Goal: Task Accomplishment & Management: Manage account settings

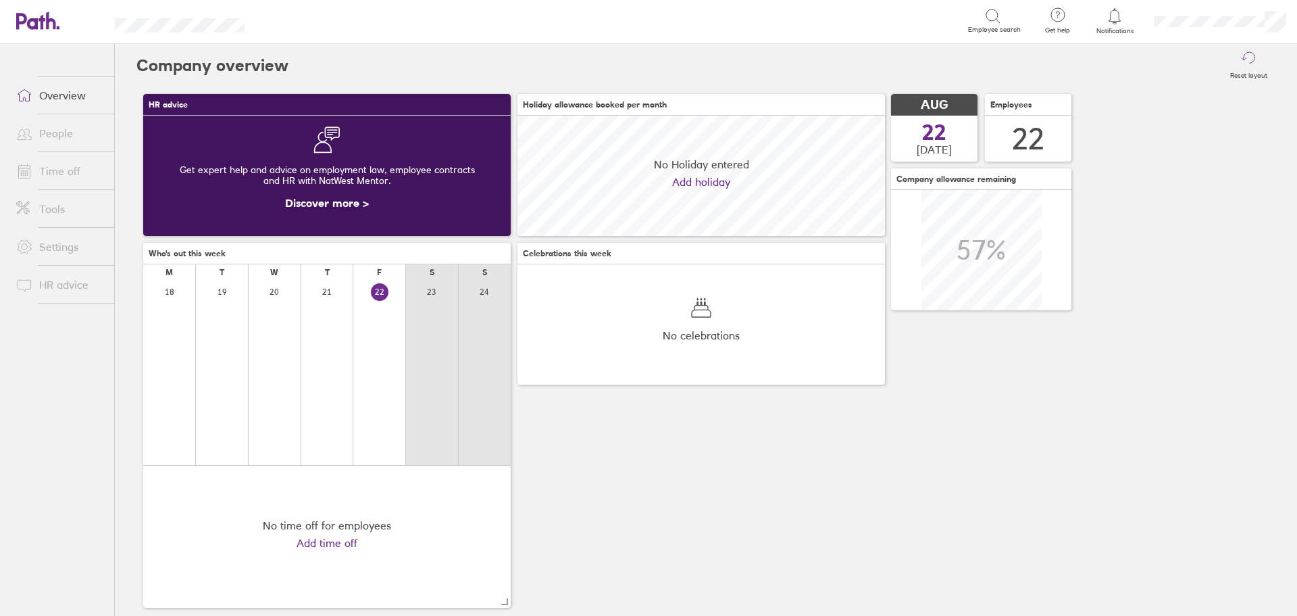
scroll to position [120, 368]
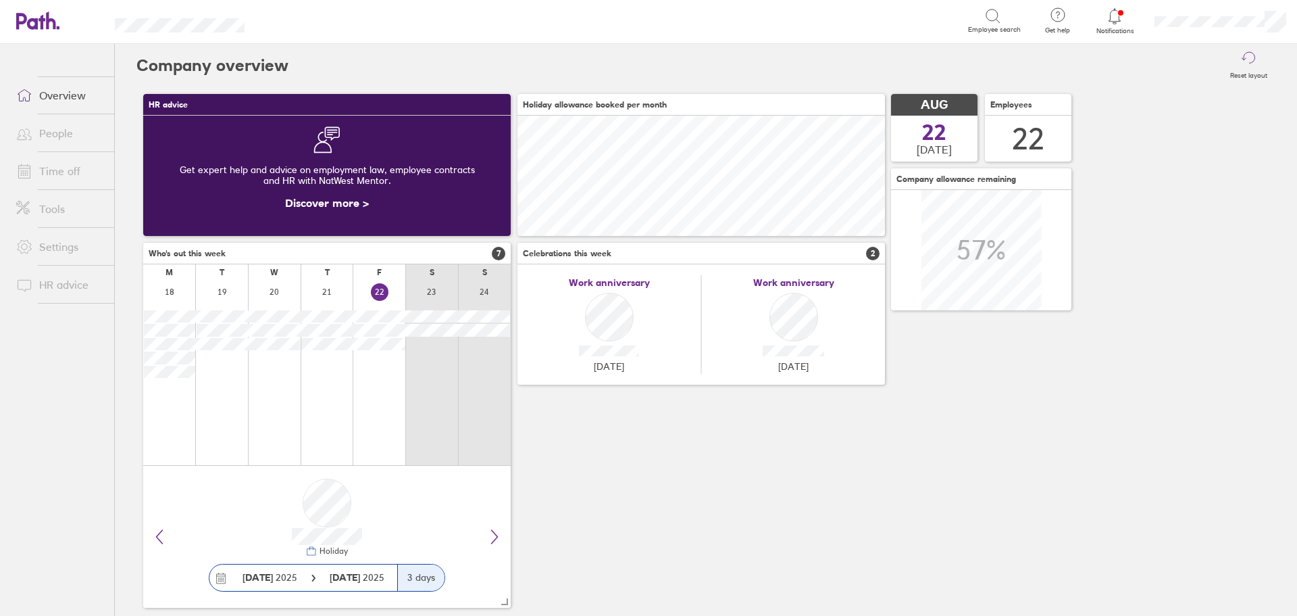
click at [59, 175] on link "Time off" at bounding box center [59, 170] width 109 height 27
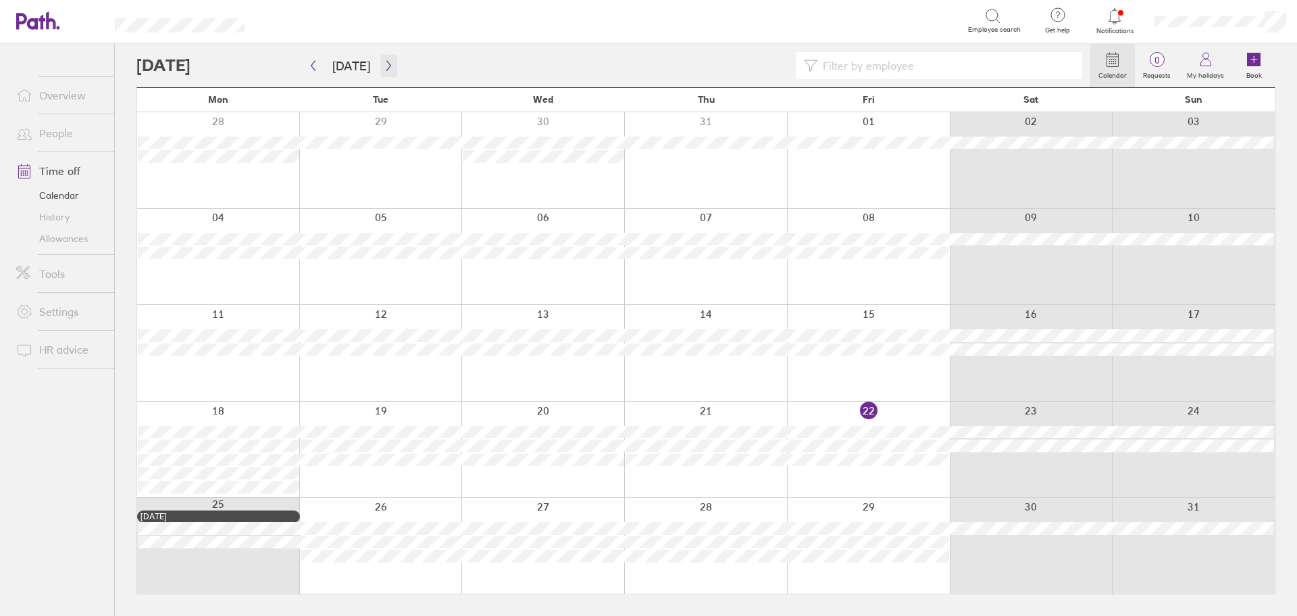
click at [384, 64] on icon "button" at bounding box center [389, 65] width 10 height 11
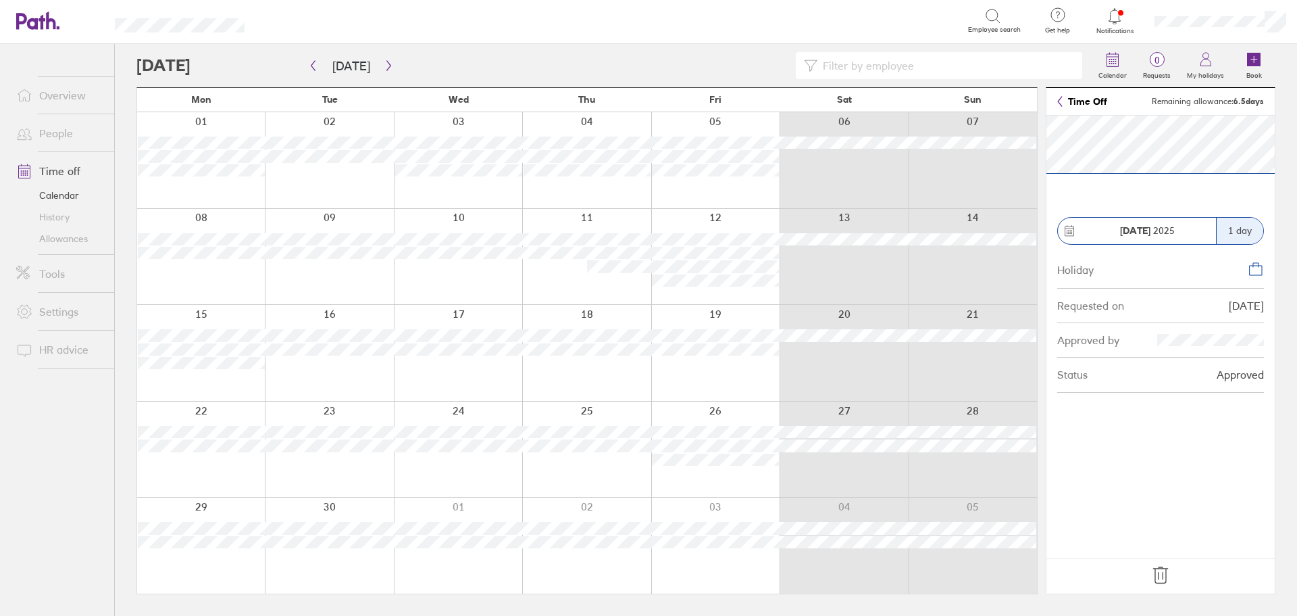
click at [1159, 573] on icon at bounding box center [1161, 575] width 22 height 22
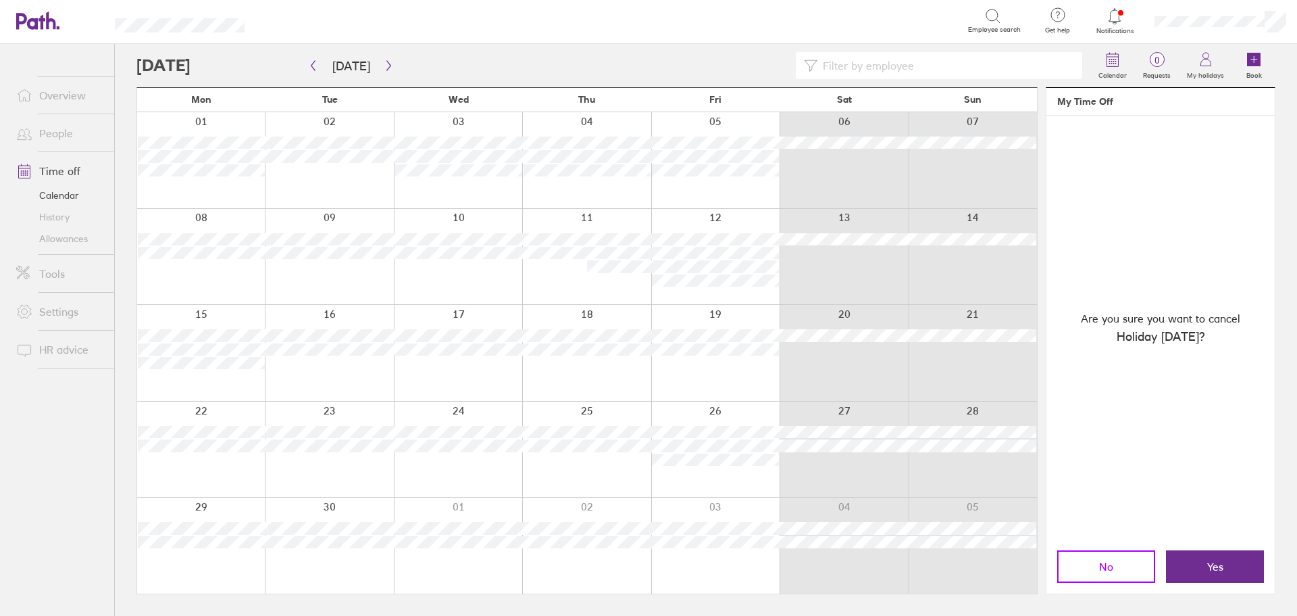
click at [1105, 558] on button "No" at bounding box center [1106, 566] width 98 height 32
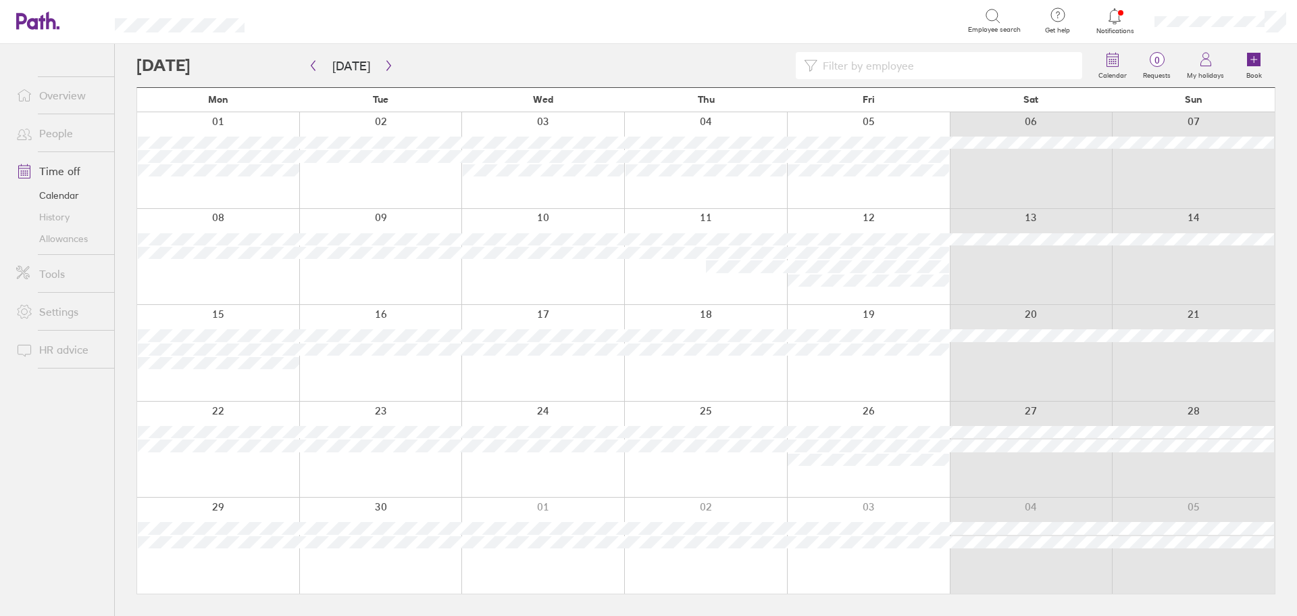
click at [240, 416] on div at bounding box center [218, 449] width 162 height 96
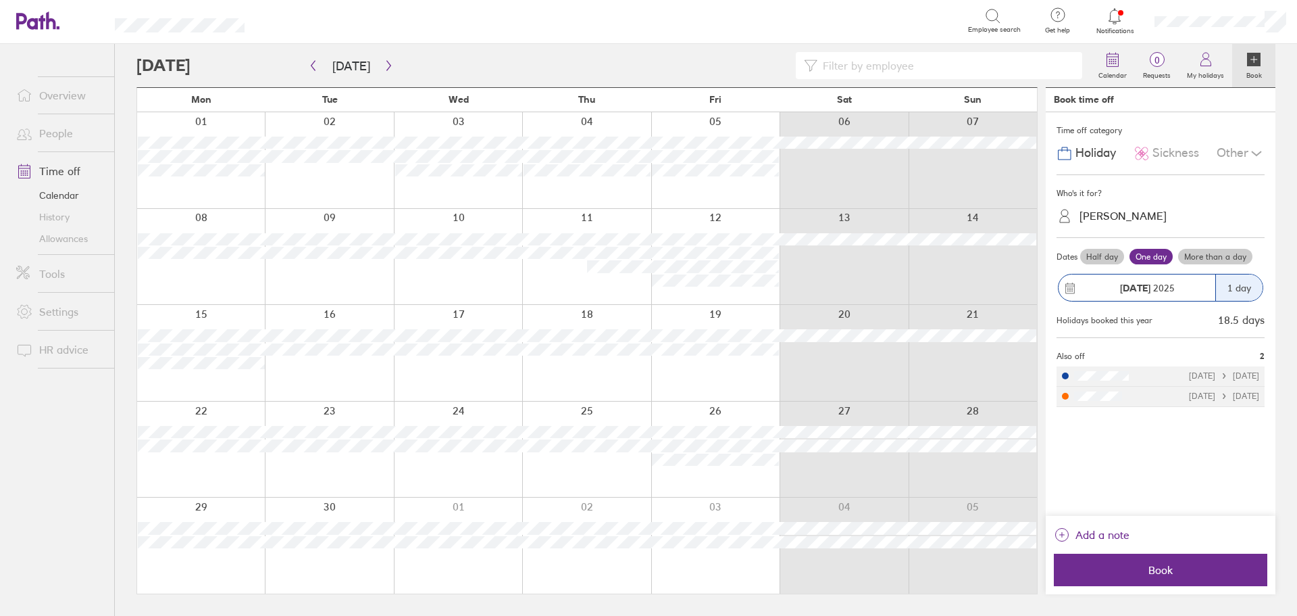
click at [1080, 282] on div "22 Sep 2025" at bounding box center [1147, 287] width 136 height 11
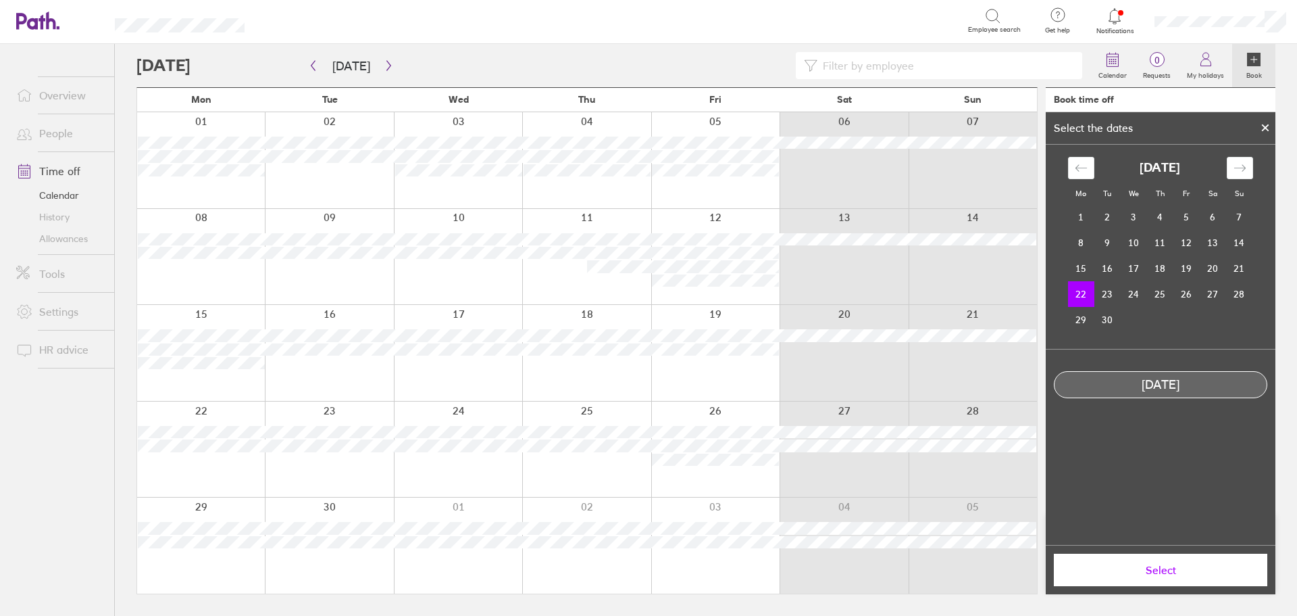
click at [1075, 297] on td "22" at bounding box center [1081, 294] width 26 height 26
click at [1163, 566] on span "Select" at bounding box center [1160, 569] width 195 height 12
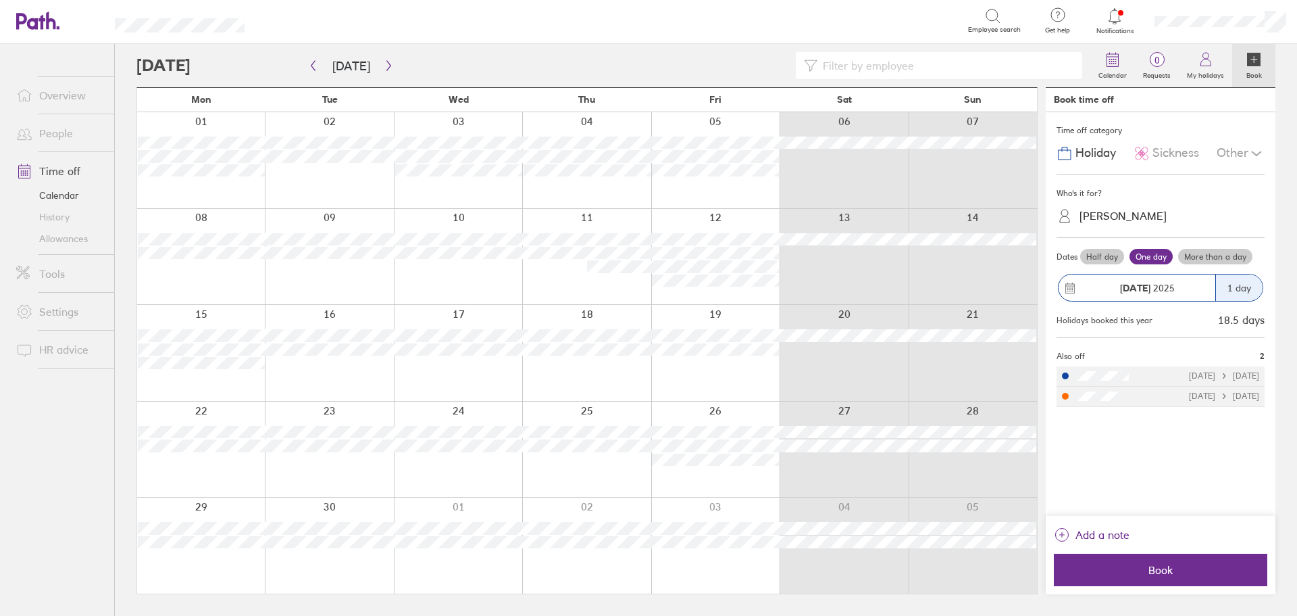
click at [1112, 253] on label "Half day" at bounding box center [1102, 257] width 44 height 16
click at [0, 0] on input "Half day" at bounding box center [0, 0] width 0 height 0
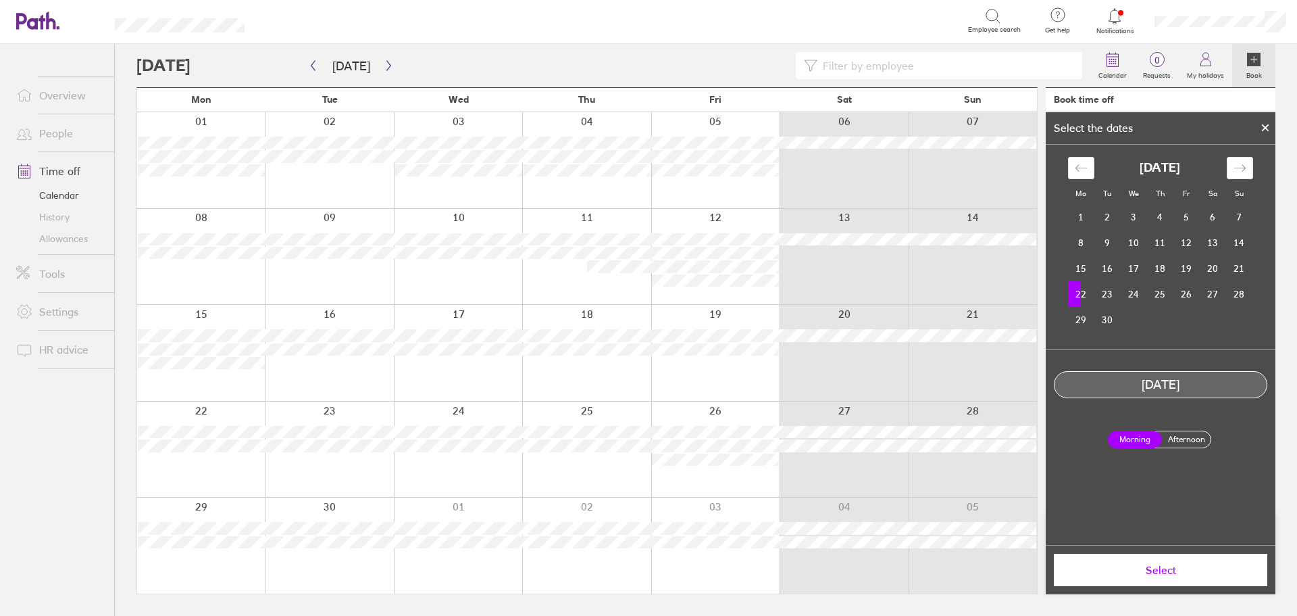
click at [1154, 570] on span "Select" at bounding box center [1160, 569] width 195 height 12
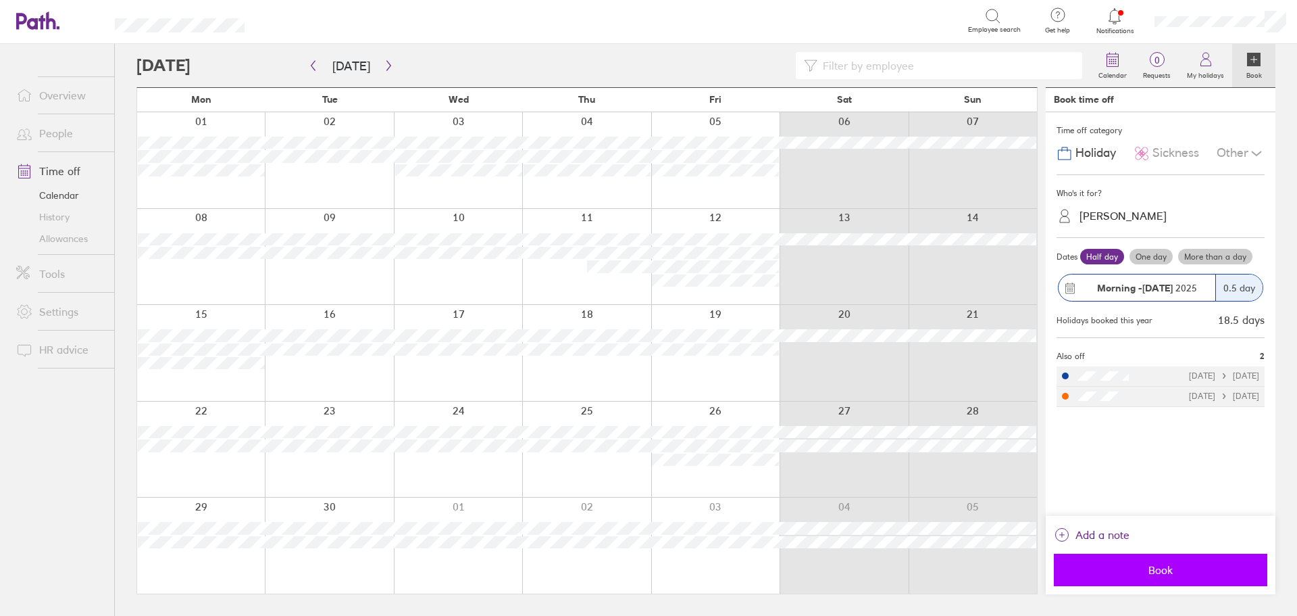
click at [1157, 573] on span "Book" at bounding box center [1160, 569] width 195 height 12
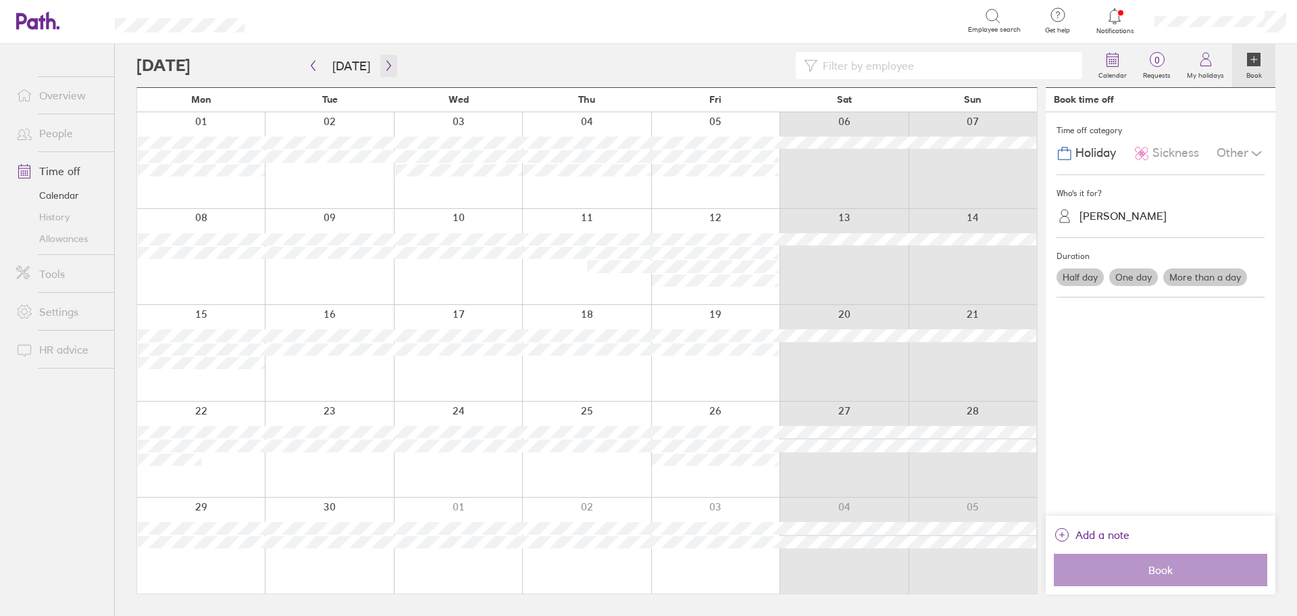
click at [389, 72] on button "button" at bounding box center [388, 66] width 17 height 22
click at [317, 67] on icon "button" at bounding box center [313, 65] width 10 height 11
click at [314, 67] on icon "button" at bounding box center [313, 65] width 10 height 11
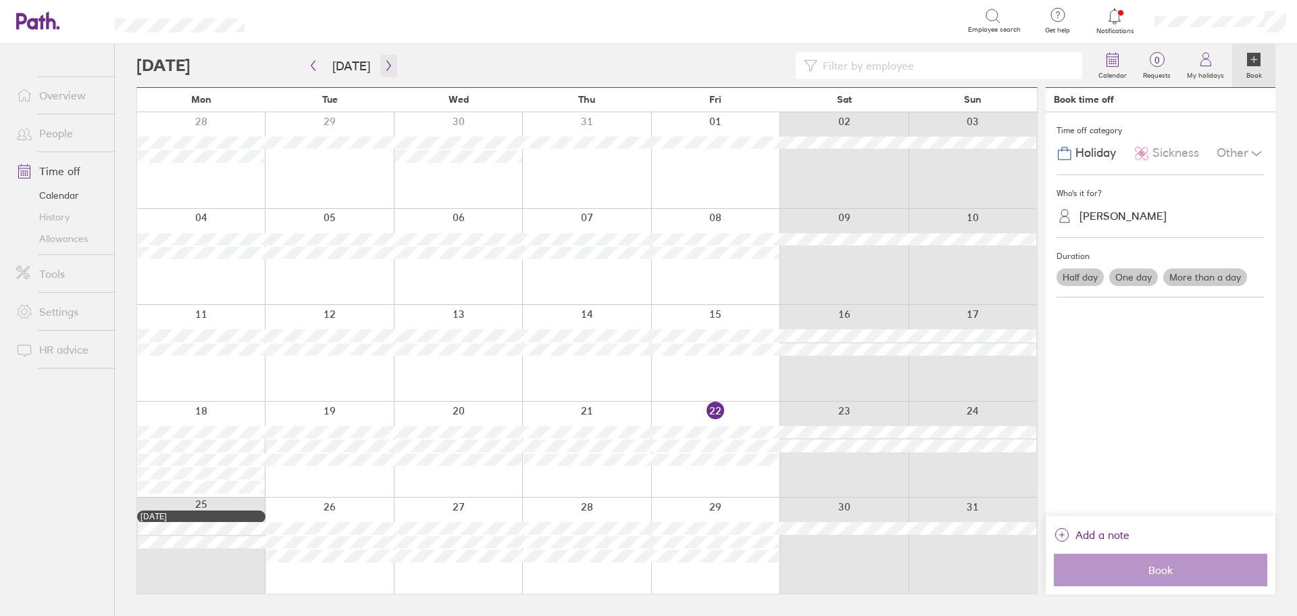
click at [386, 68] on icon "button" at bounding box center [388, 66] width 4 height 10
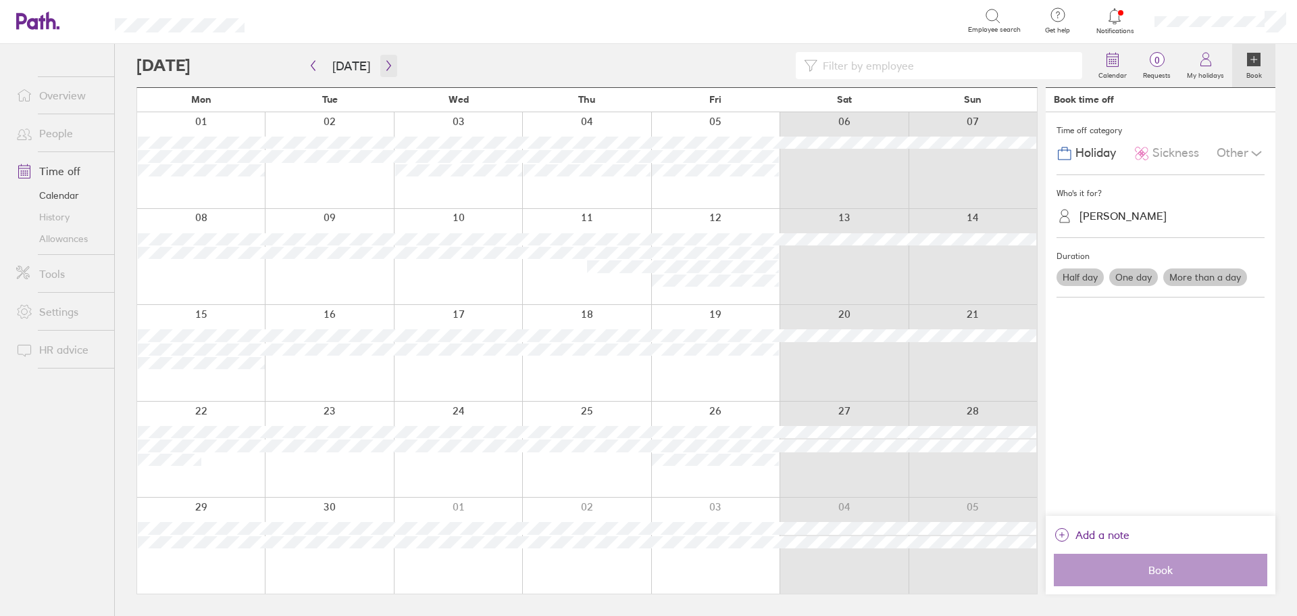
click at [384, 65] on icon "button" at bounding box center [389, 65] width 10 height 11
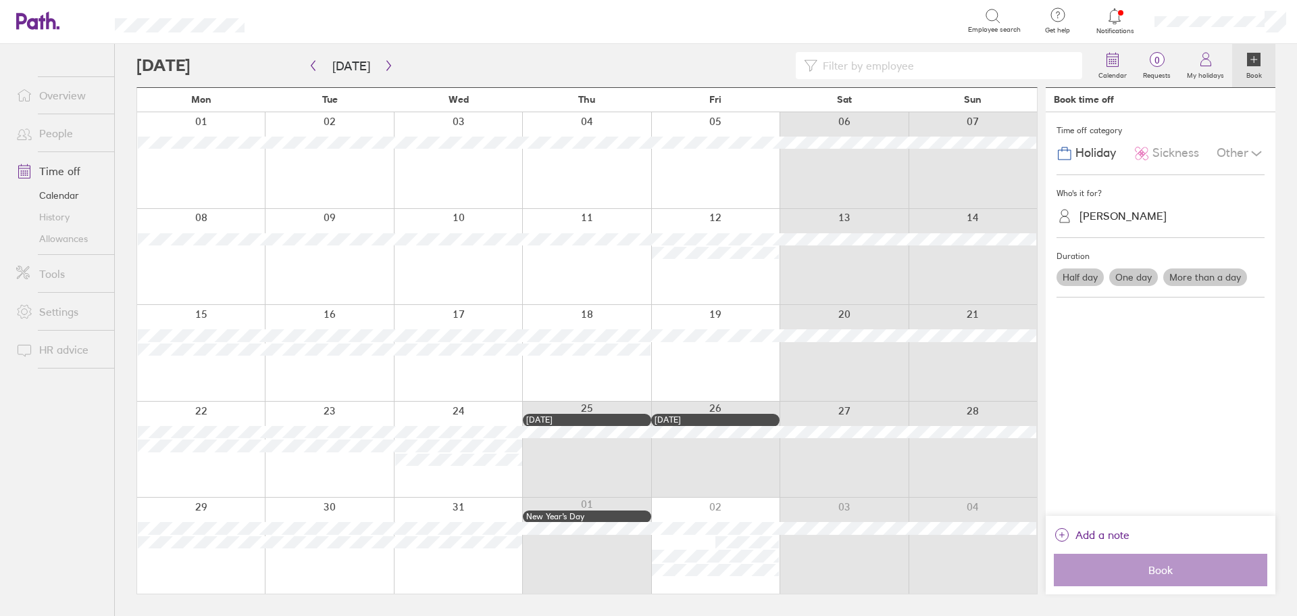
click at [746, 224] on div at bounding box center [715, 257] width 128 height 96
click at [1157, 280] on label "One day" at bounding box center [1133, 277] width 49 height 18
click at [0, 0] on input "One day" at bounding box center [0, 0] width 0 height 0
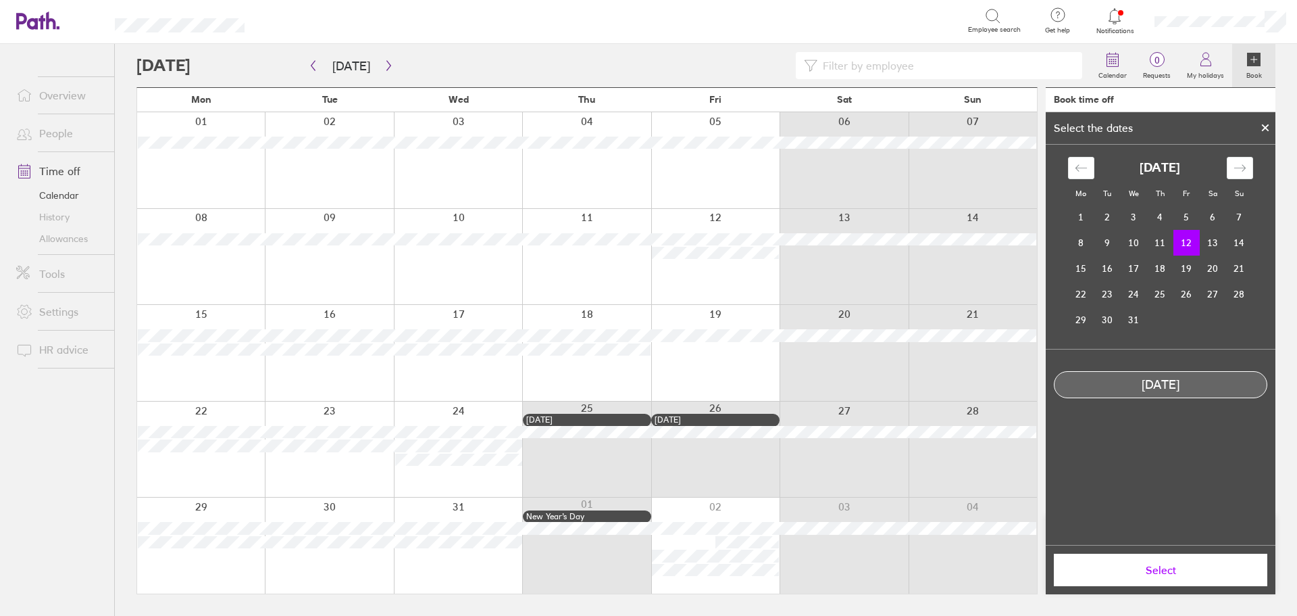
click at [1264, 119] on div at bounding box center [1265, 127] width 20 height 23
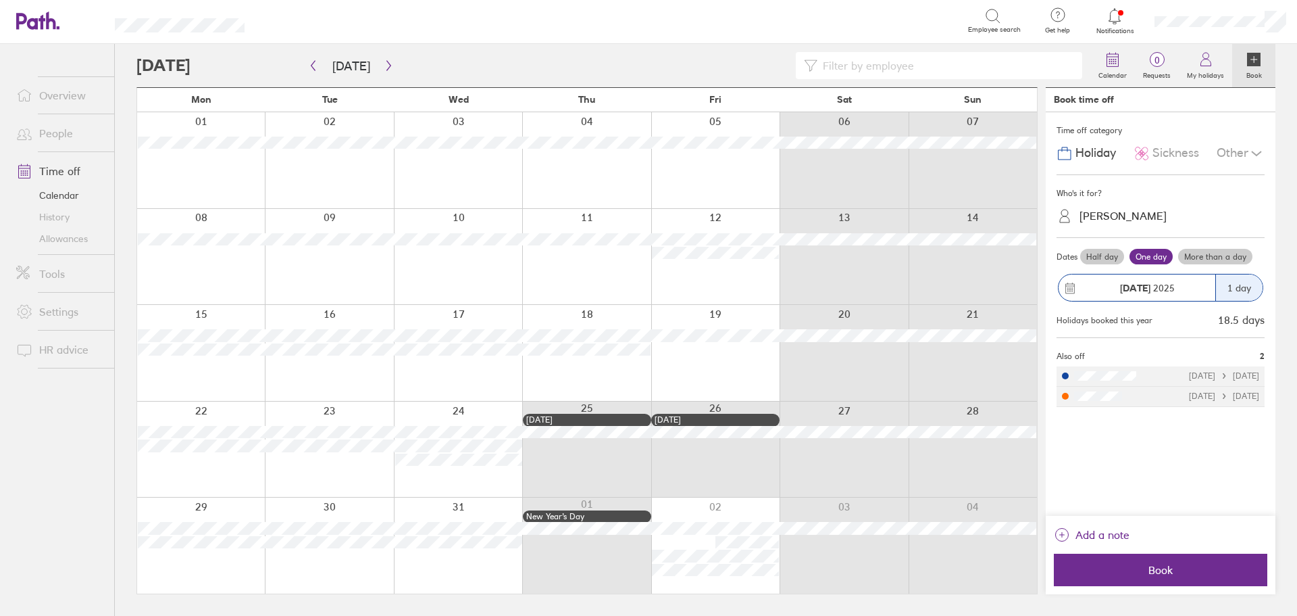
click at [1224, 261] on label "More than a day" at bounding box center [1215, 257] width 74 height 16
click at [0, 0] on input "More than a day" at bounding box center [0, 0] width 0 height 0
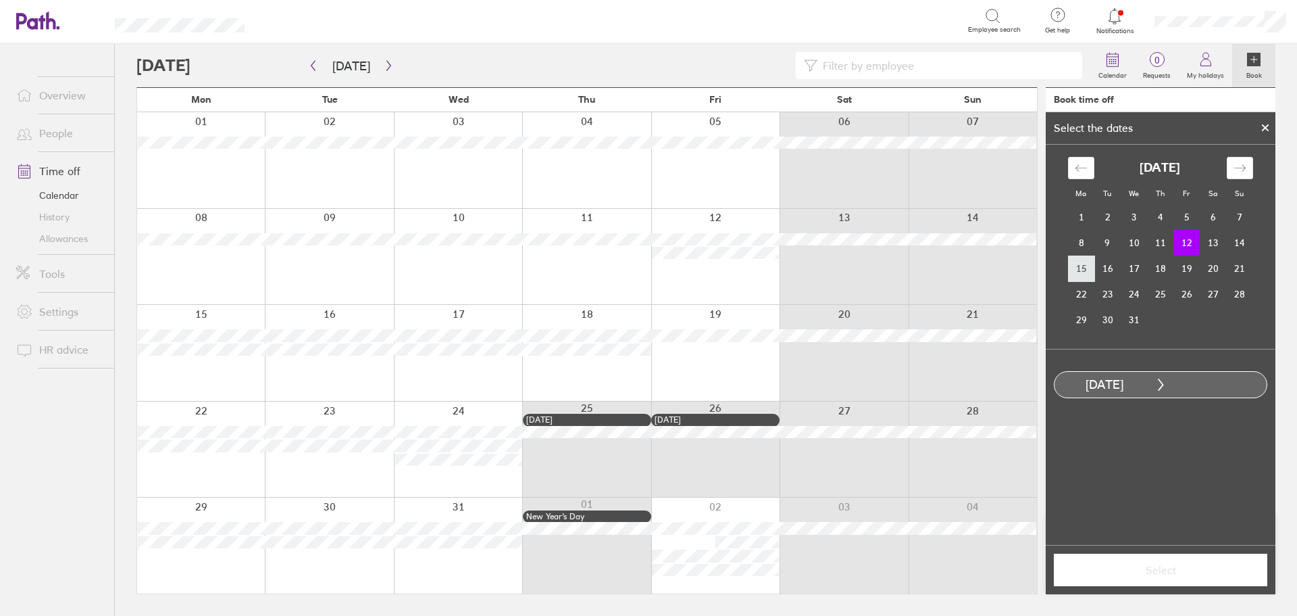
click at [1084, 261] on td "15" at bounding box center [1081, 268] width 26 height 26
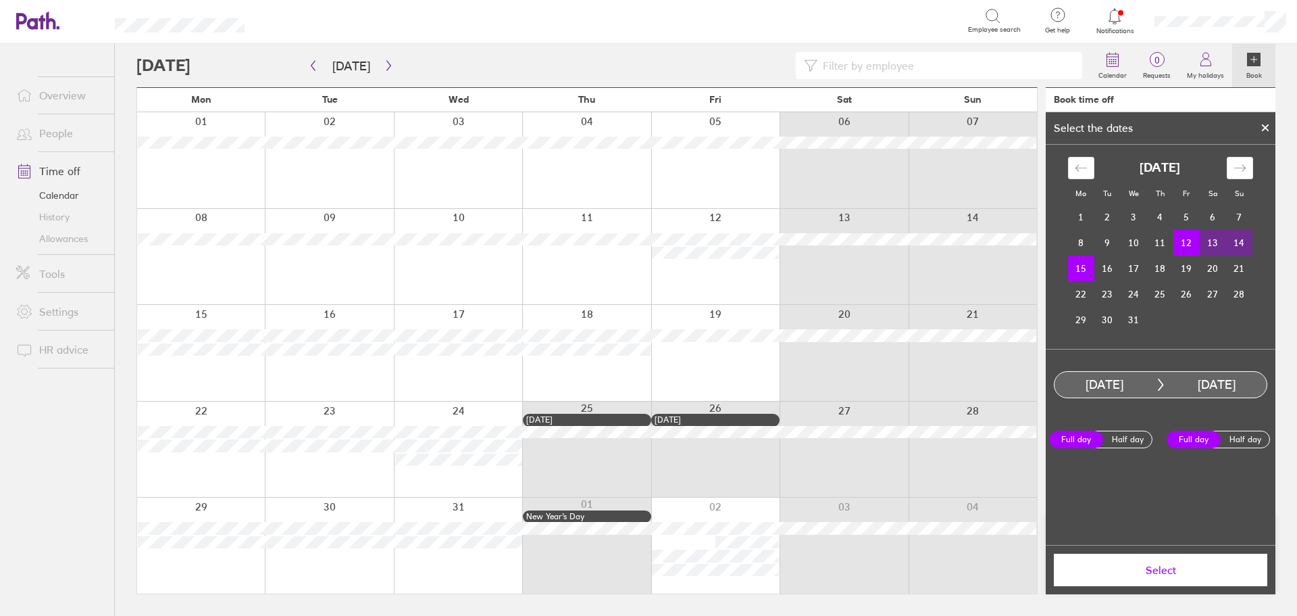
click at [1143, 574] on span "Select" at bounding box center [1160, 569] width 195 height 12
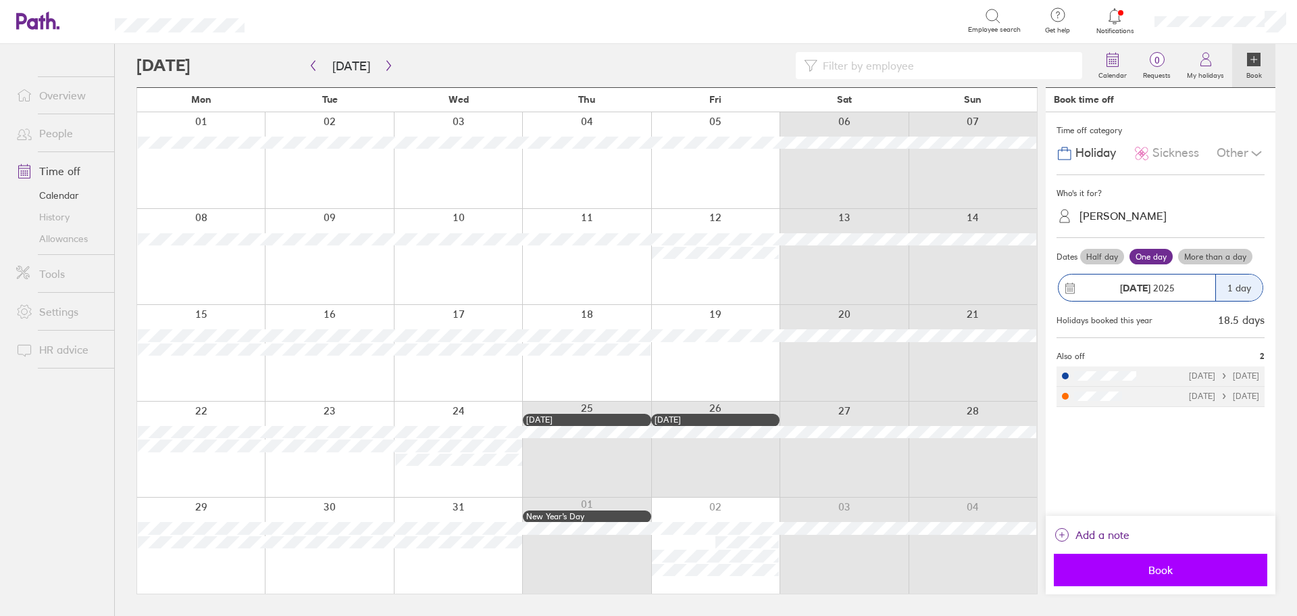
click at [1149, 573] on span "Book" at bounding box center [1160, 569] width 195 height 12
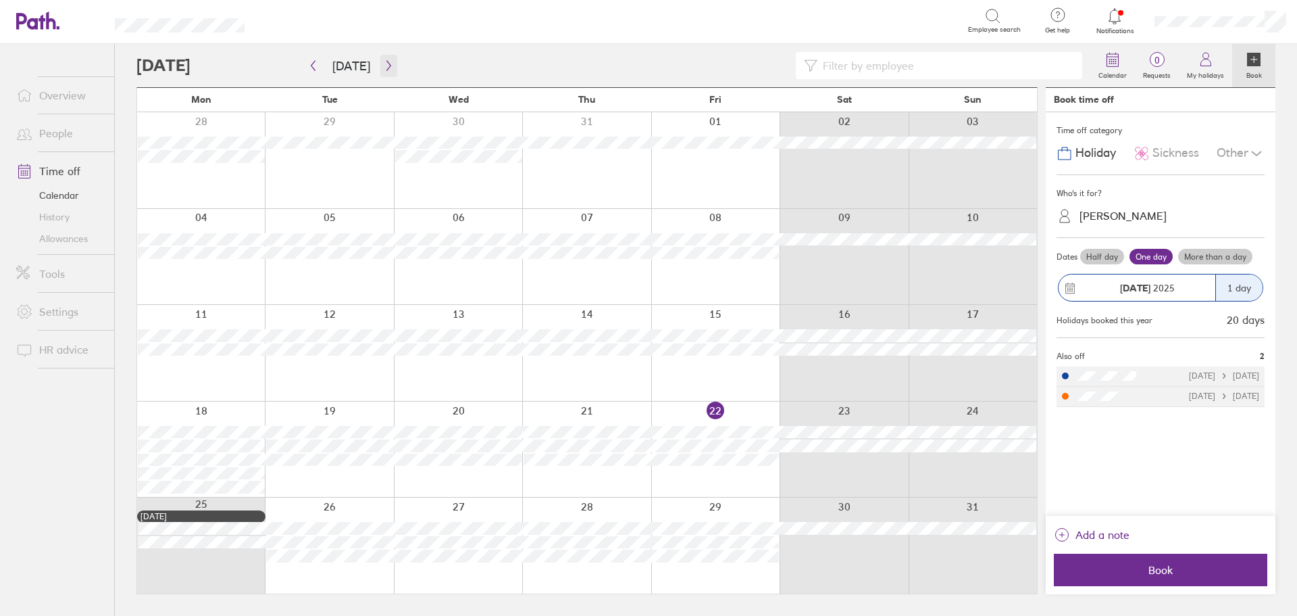
click at [384, 66] on icon "button" at bounding box center [389, 65] width 10 height 11
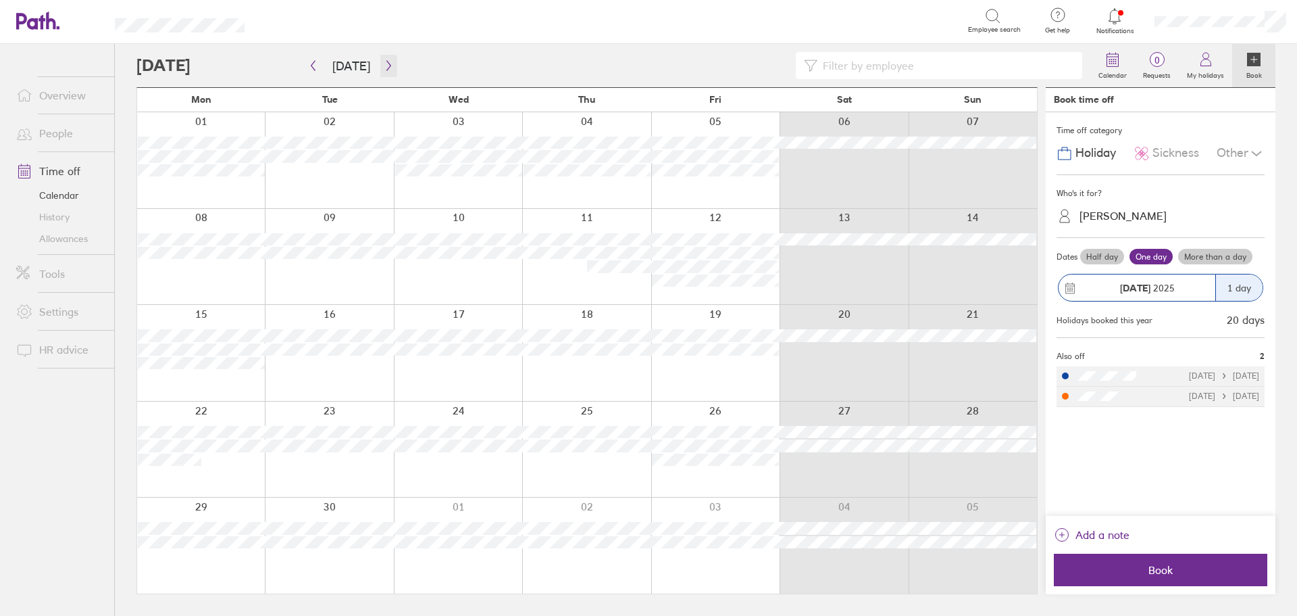
click at [384, 66] on icon "button" at bounding box center [389, 65] width 10 height 11
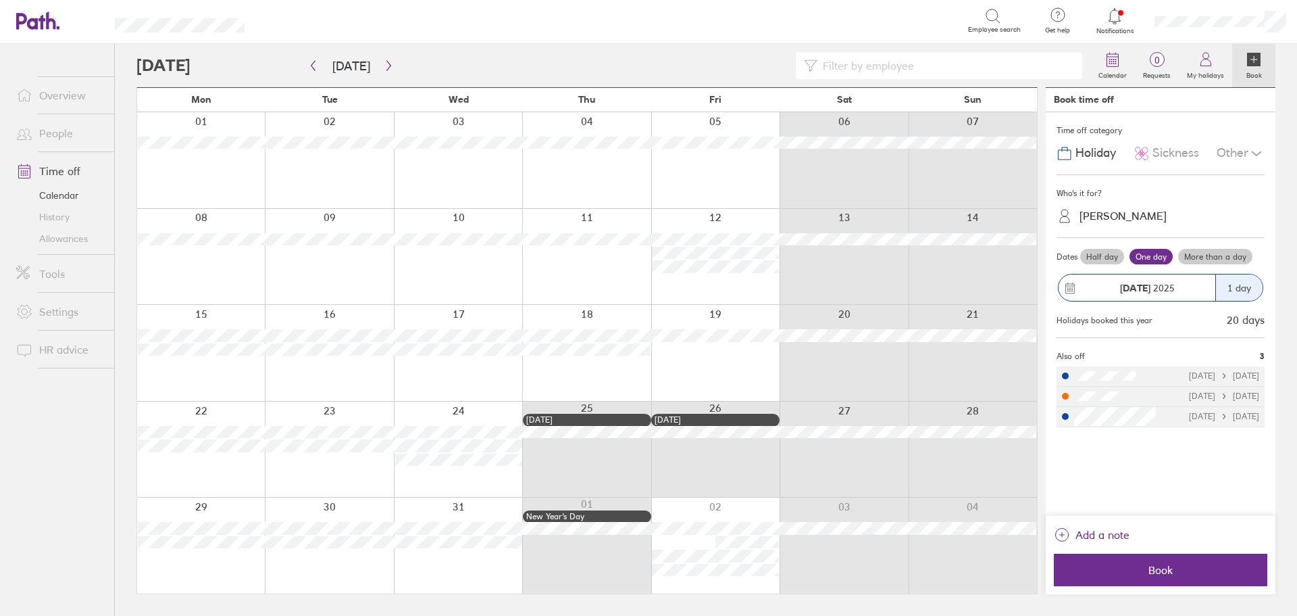
click at [184, 364] on div at bounding box center [201, 353] width 128 height 96
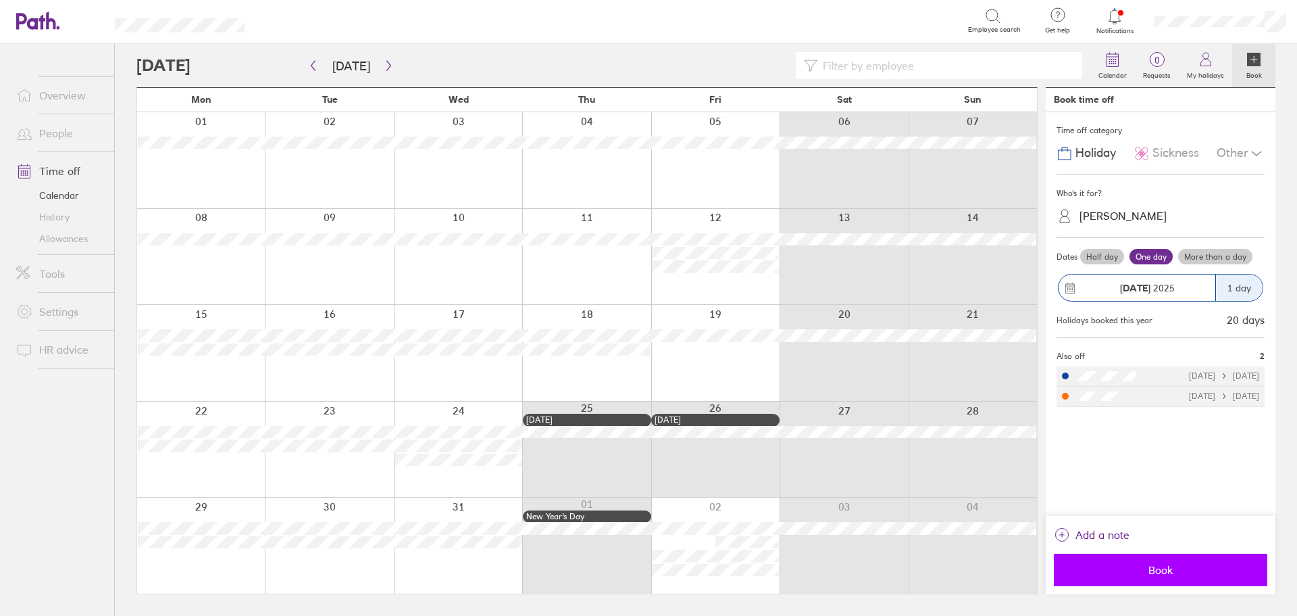
click at [1142, 568] on span "Book" at bounding box center [1160, 569] width 195 height 12
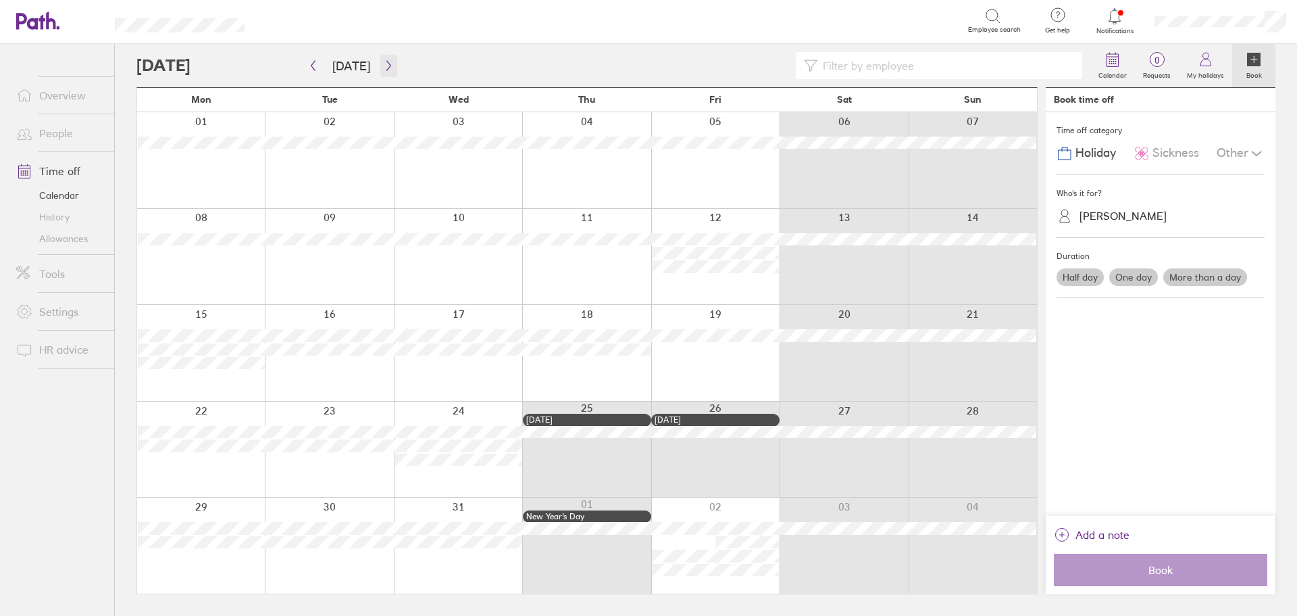
click at [384, 61] on icon "button" at bounding box center [389, 65] width 10 height 11
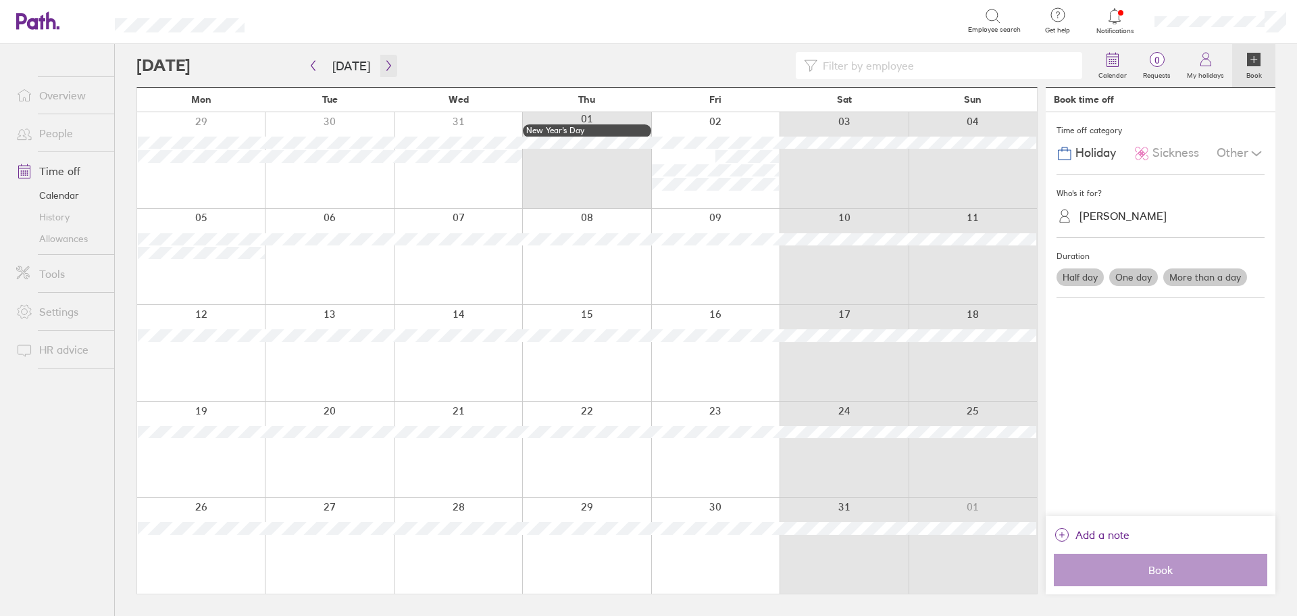
click at [384, 61] on icon "button" at bounding box center [389, 65] width 10 height 11
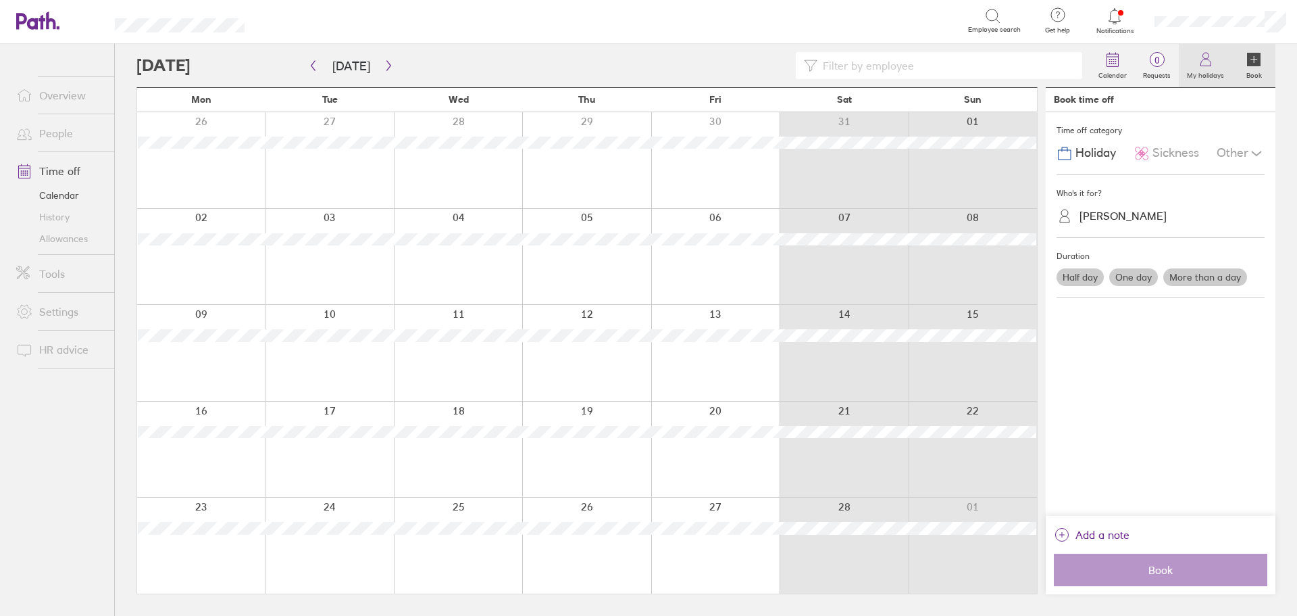
click at [1211, 67] on icon at bounding box center [1206, 59] width 16 height 16
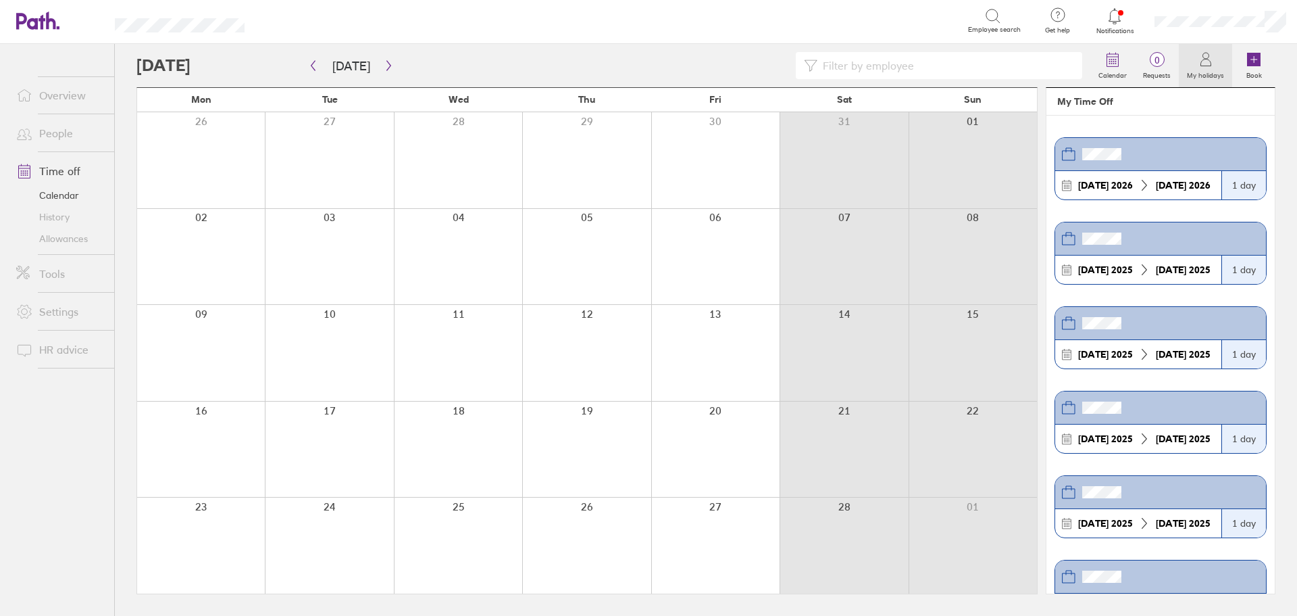
click at [72, 136] on link "People" at bounding box center [59, 133] width 109 height 27
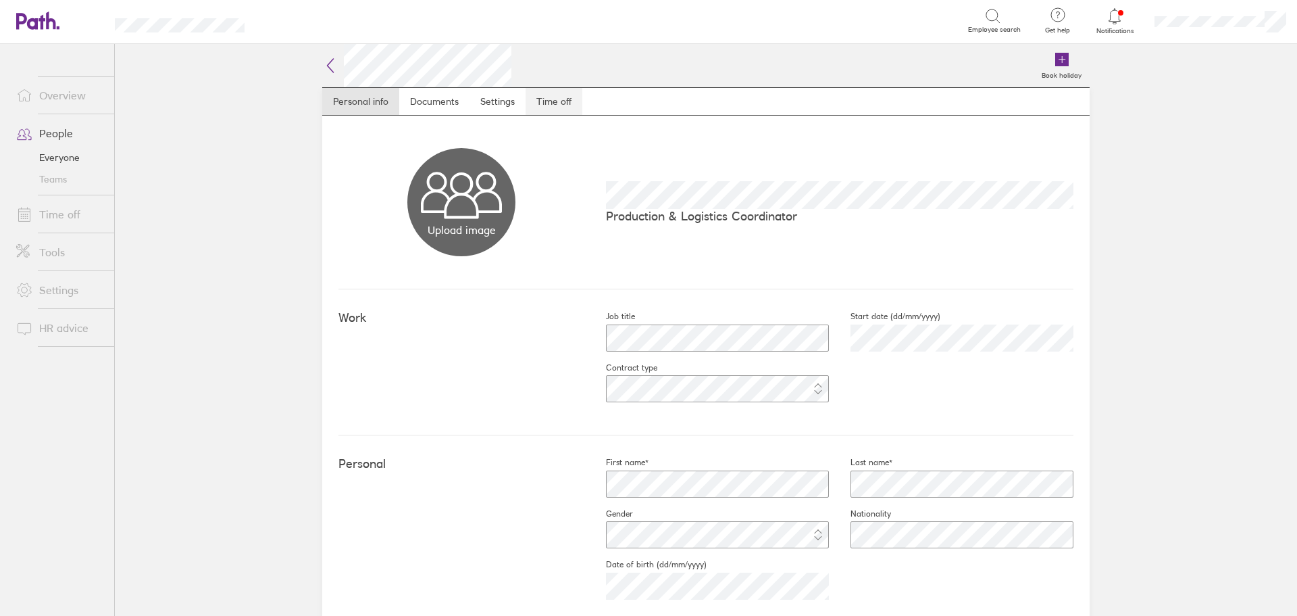
click at [545, 101] on link "Time off" at bounding box center [554, 101] width 57 height 27
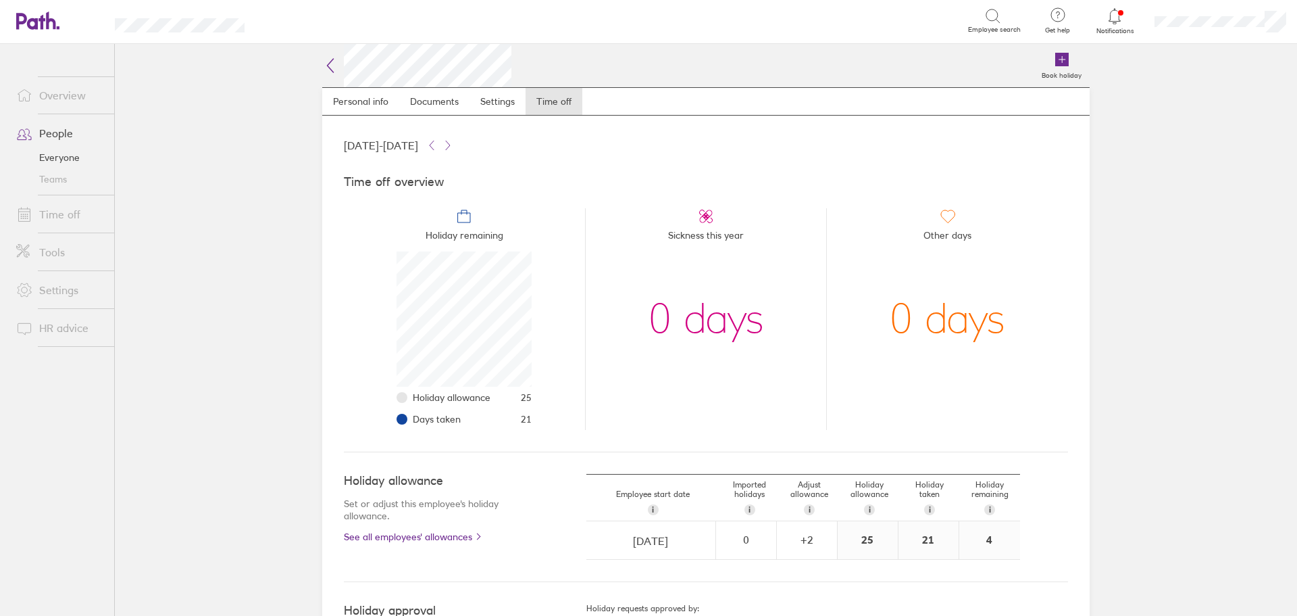
click at [32, 22] on icon at bounding box center [37, 20] width 43 height 18
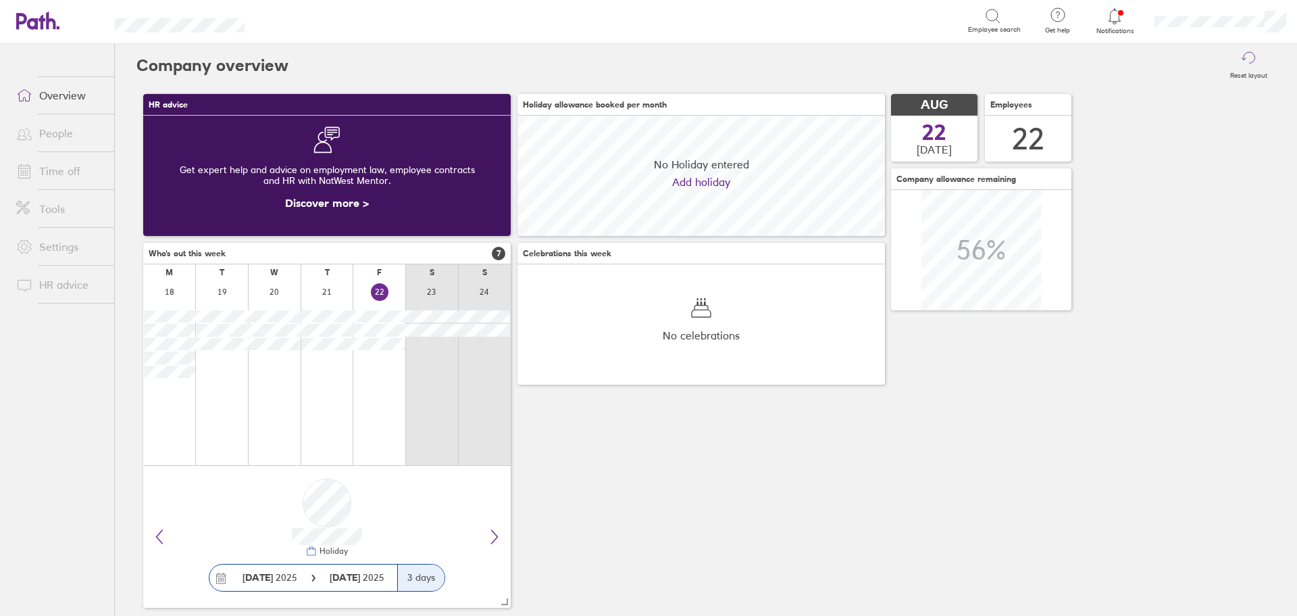
scroll to position [120, 368]
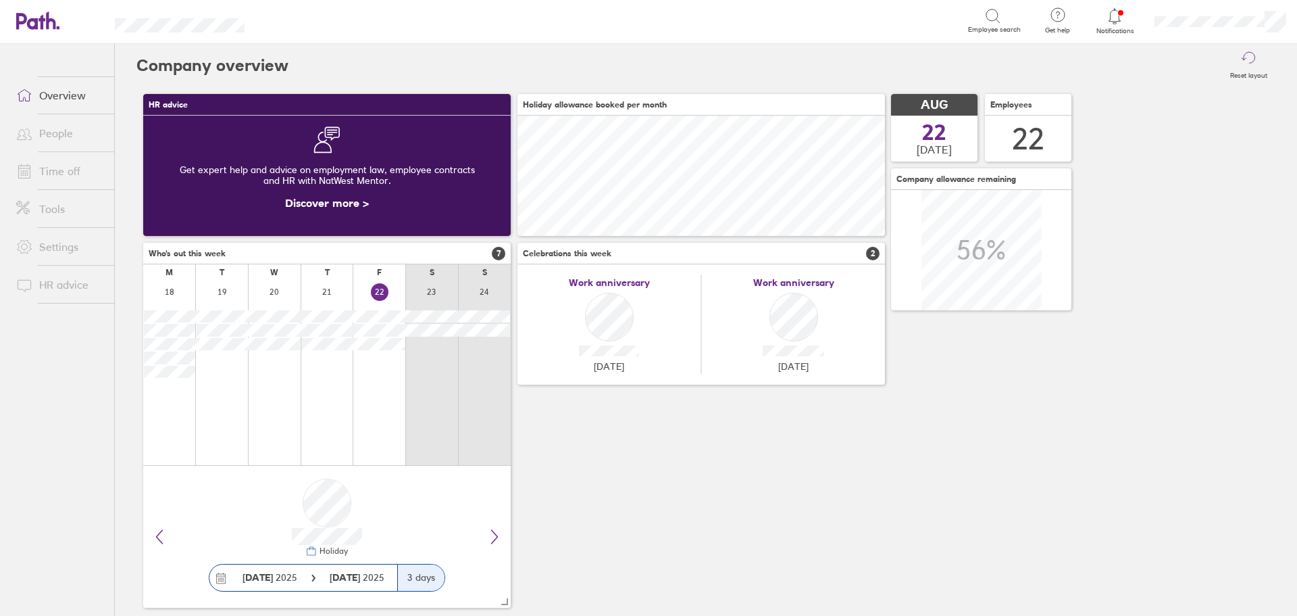
click at [347, 204] on link "Discover more >" at bounding box center [327, 203] width 84 height 14
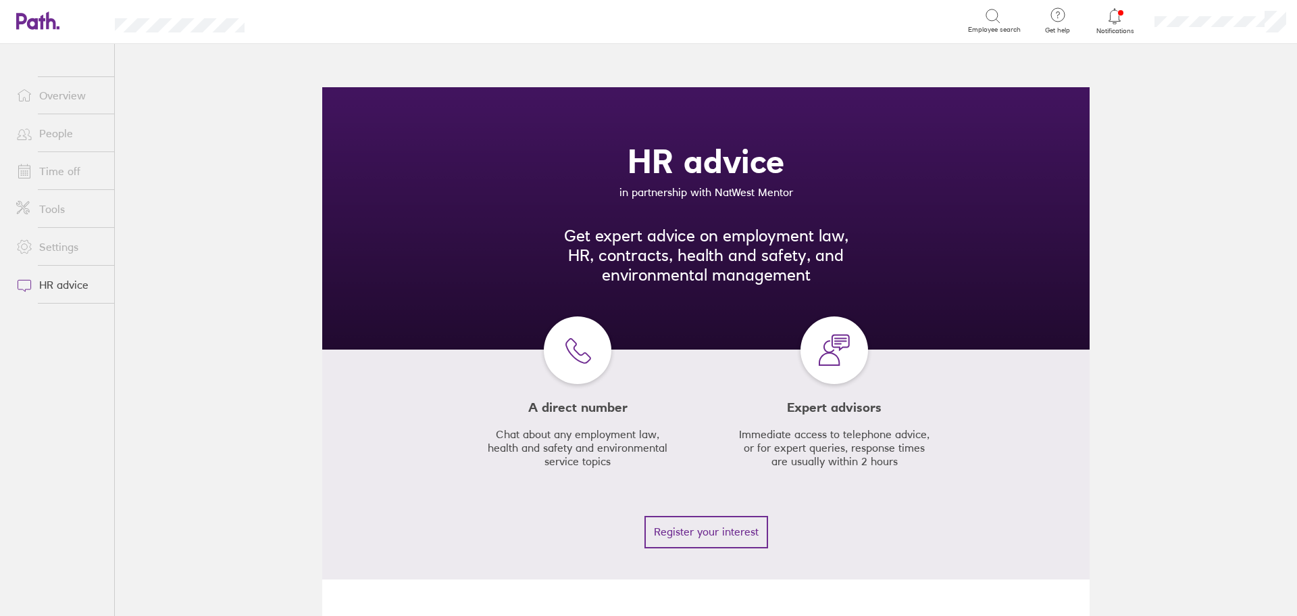
click at [62, 176] on link "Time off" at bounding box center [59, 170] width 109 height 27
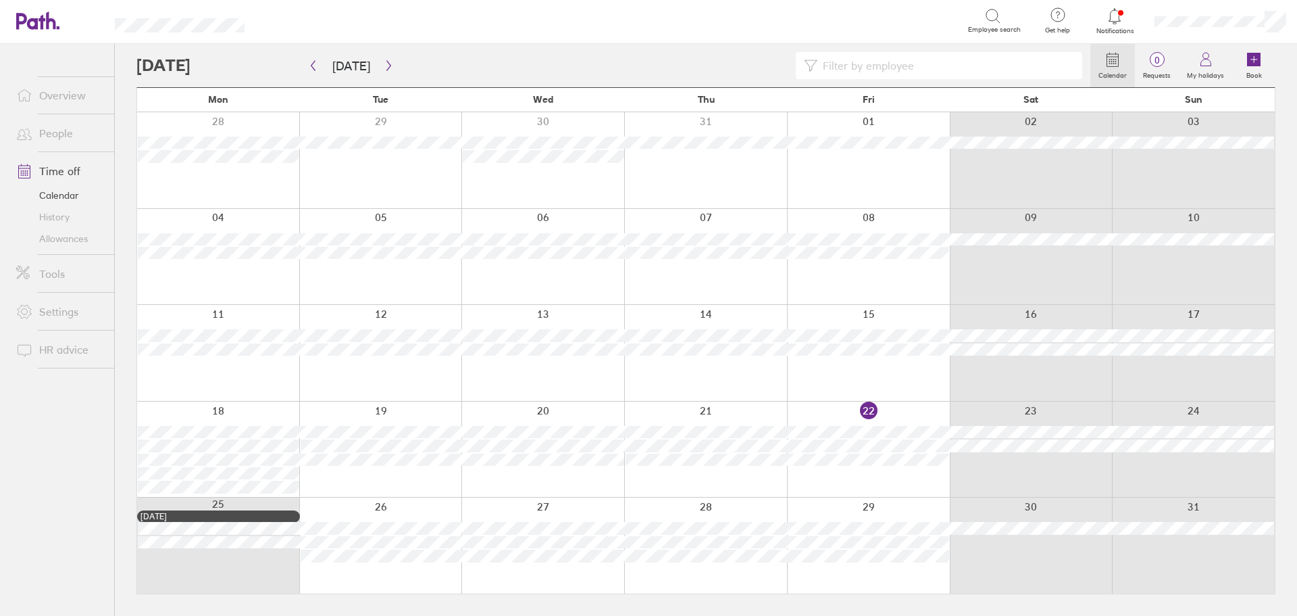
click at [55, 134] on link "People" at bounding box center [59, 133] width 109 height 27
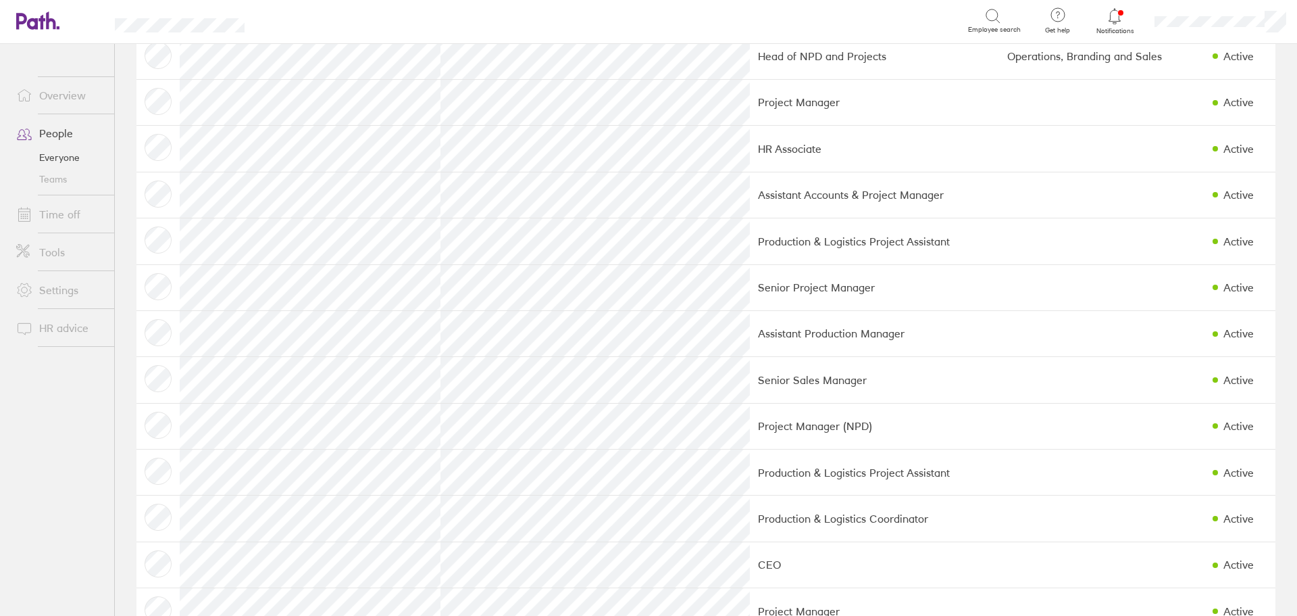
scroll to position [203, 0]
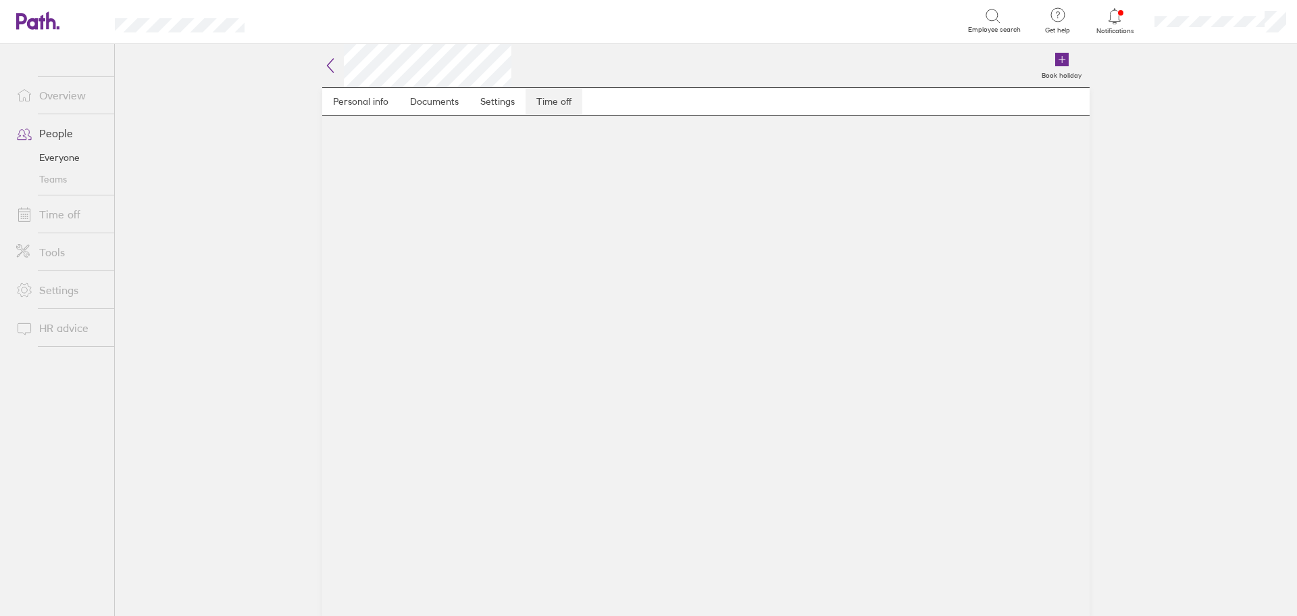
click at [543, 104] on link "Time off" at bounding box center [554, 101] width 57 height 27
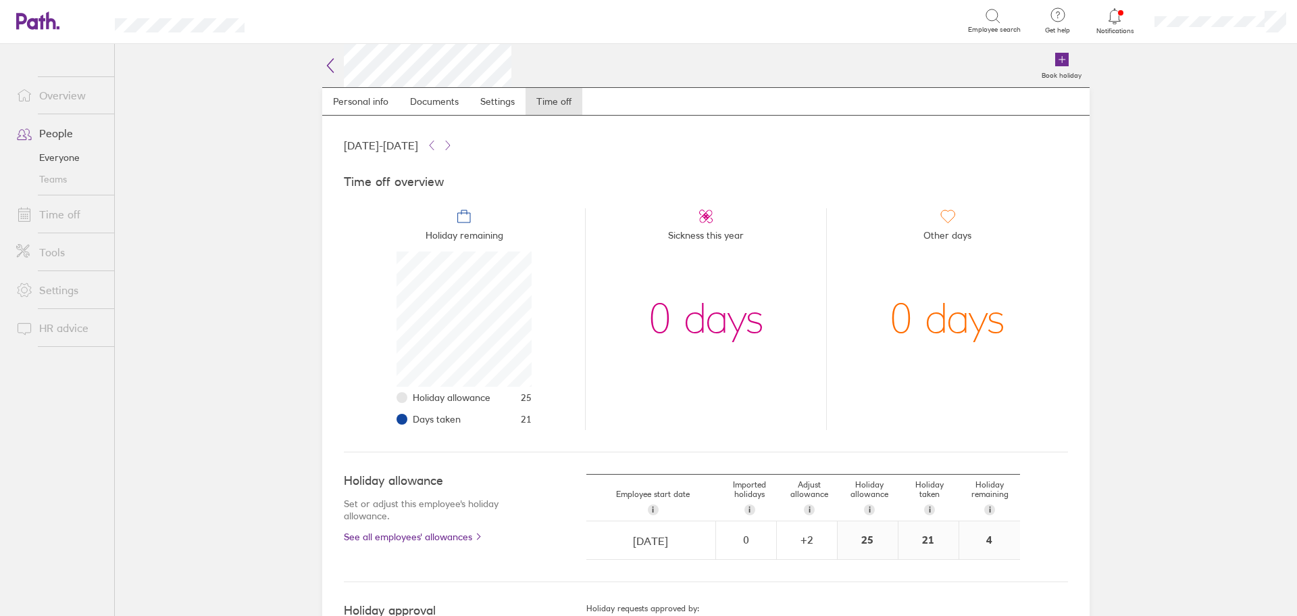
scroll to position [135, 135]
click at [325, 64] on icon at bounding box center [330, 65] width 16 height 16
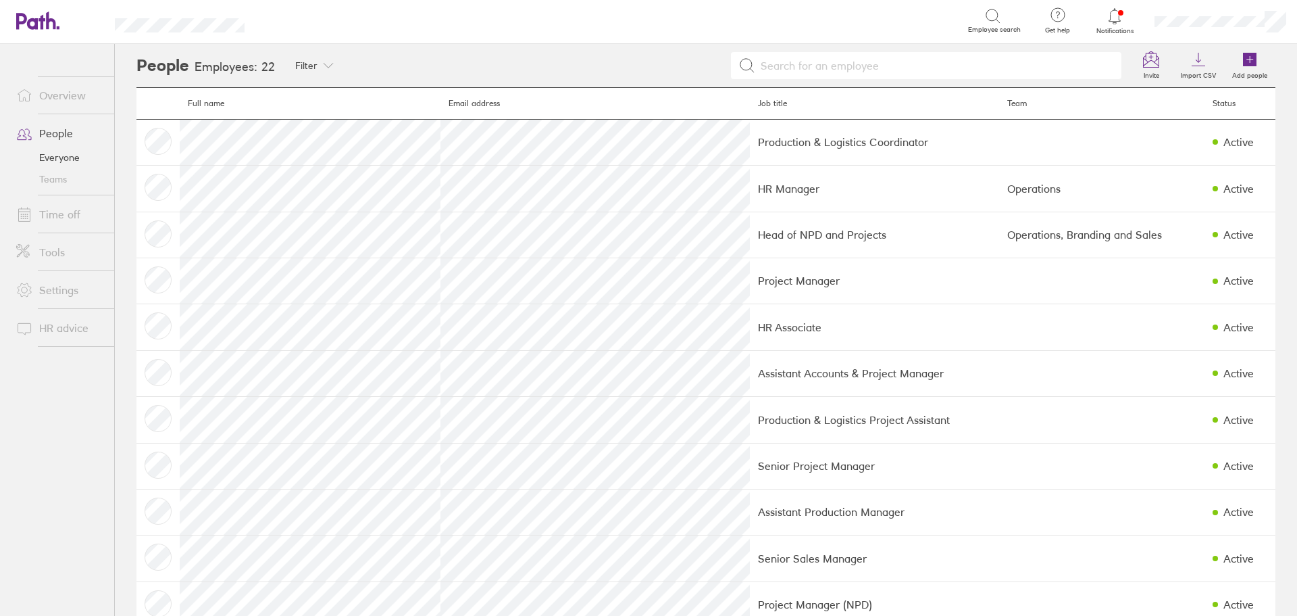
scroll to position [270, 0]
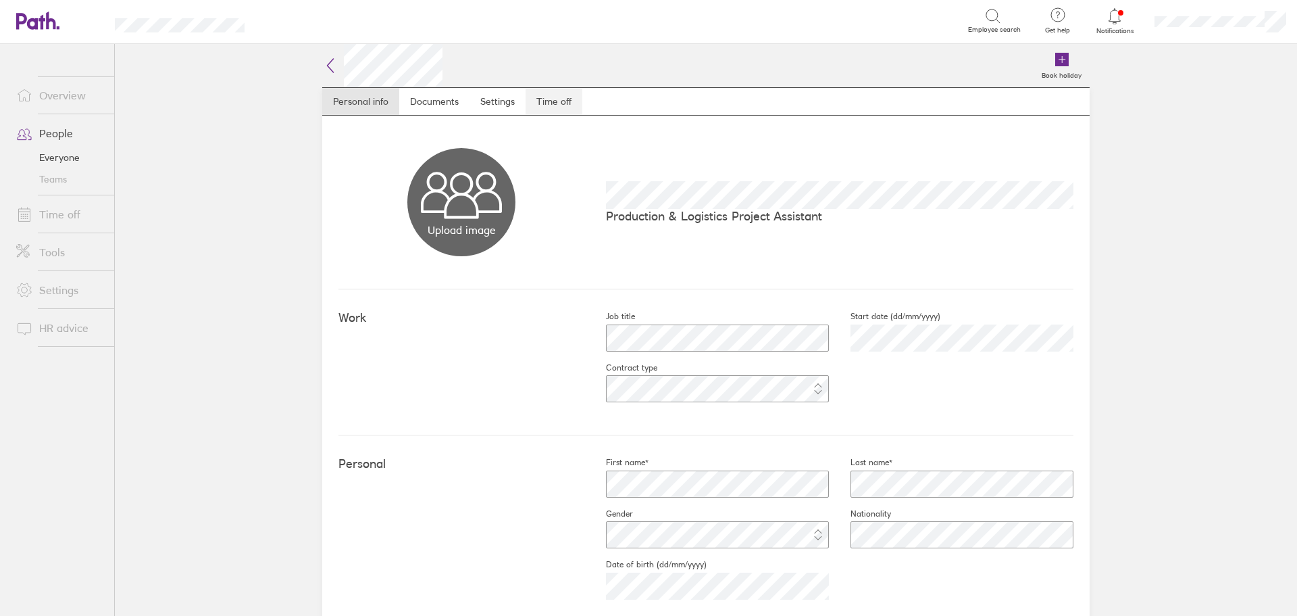
click at [559, 110] on link "Time off" at bounding box center [554, 101] width 57 height 27
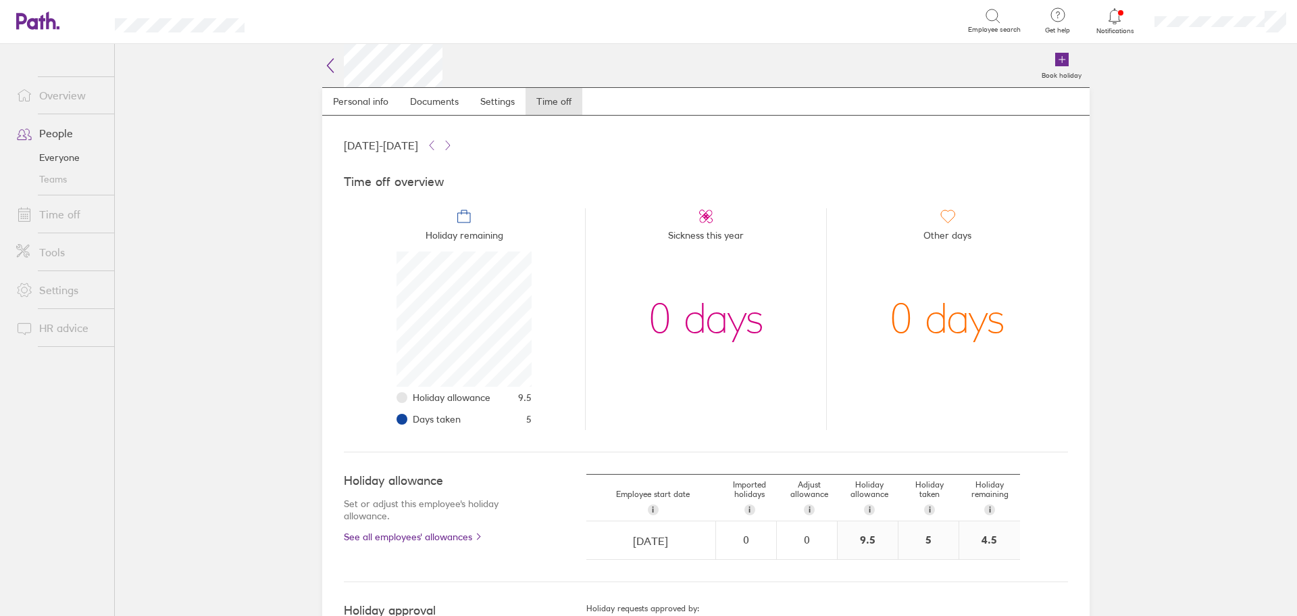
click at [1121, 25] on div at bounding box center [1115, 16] width 44 height 19
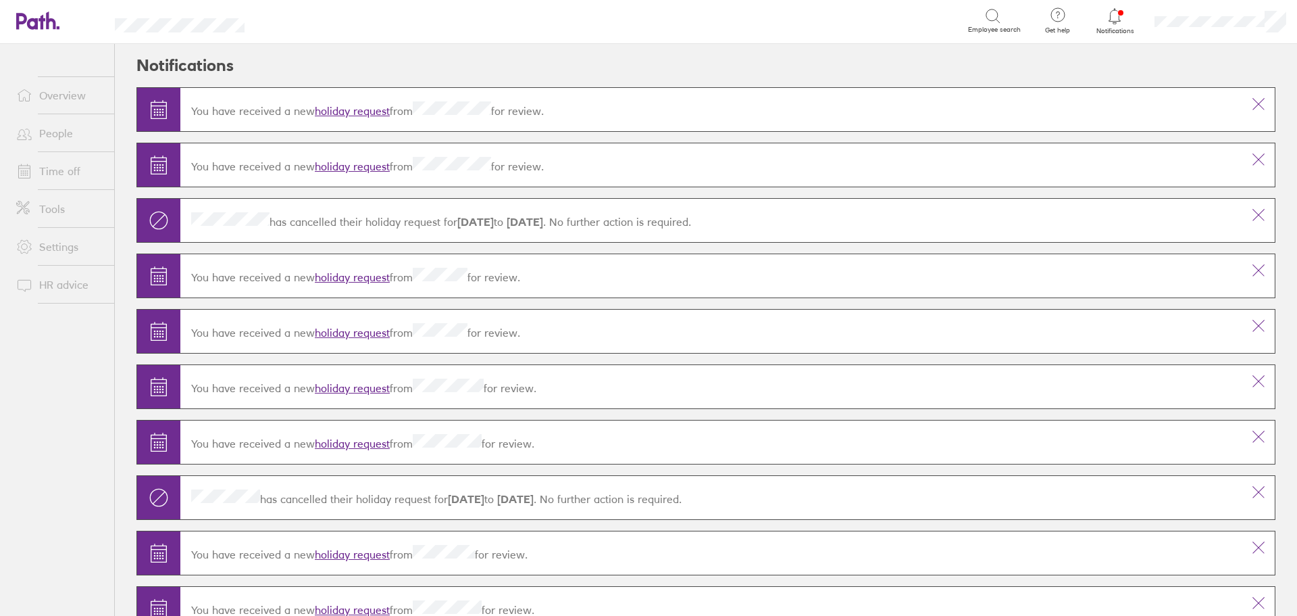
click at [80, 105] on link "Overview" at bounding box center [59, 95] width 109 height 27
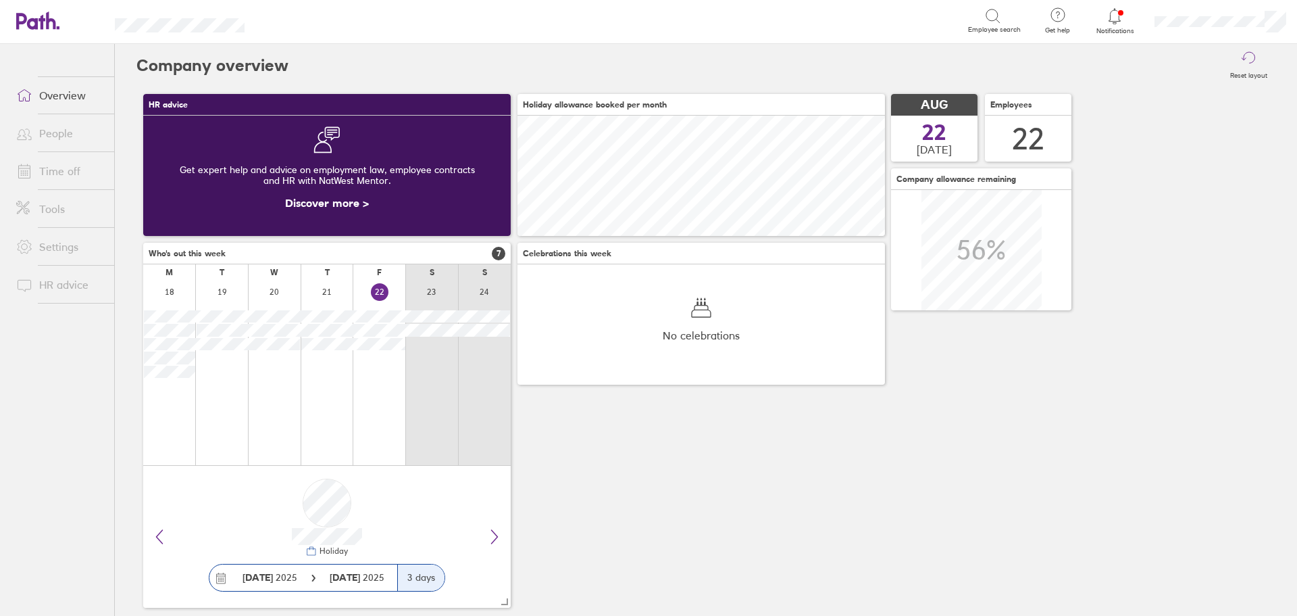
scroll to position [120, 368]
click at [50, 130] on link "People" at bounding box center [59, 133] width 109 height 27
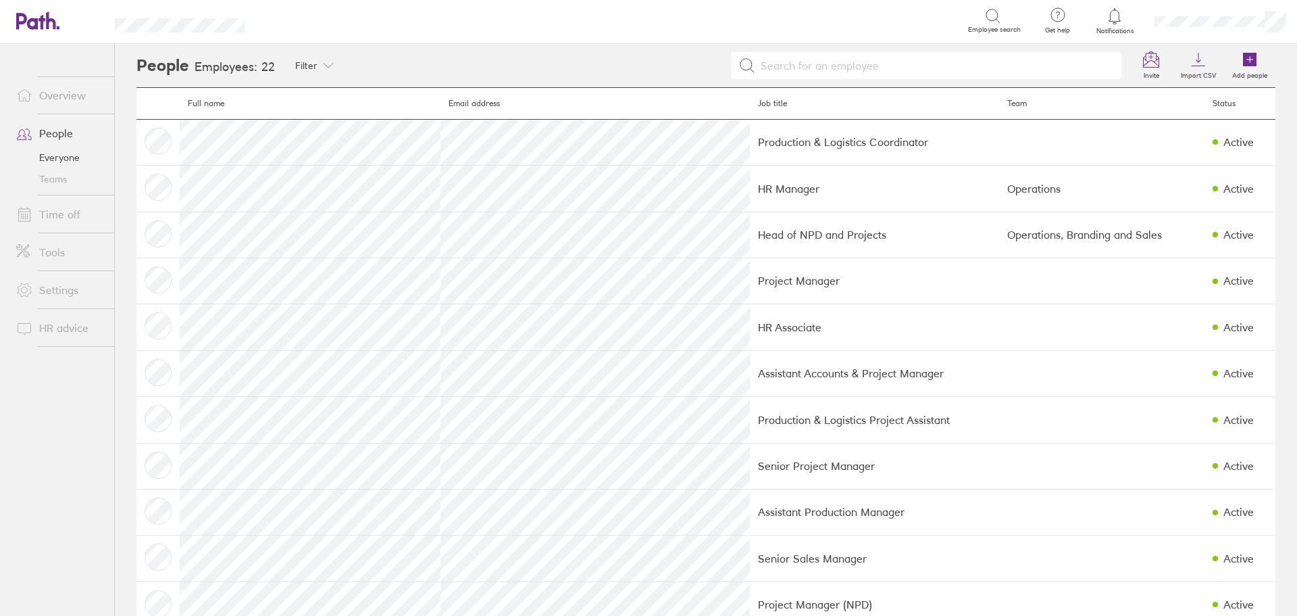
click at [72, 217] on link "Time off" at bounding box center [59, 214] width 109 height 27
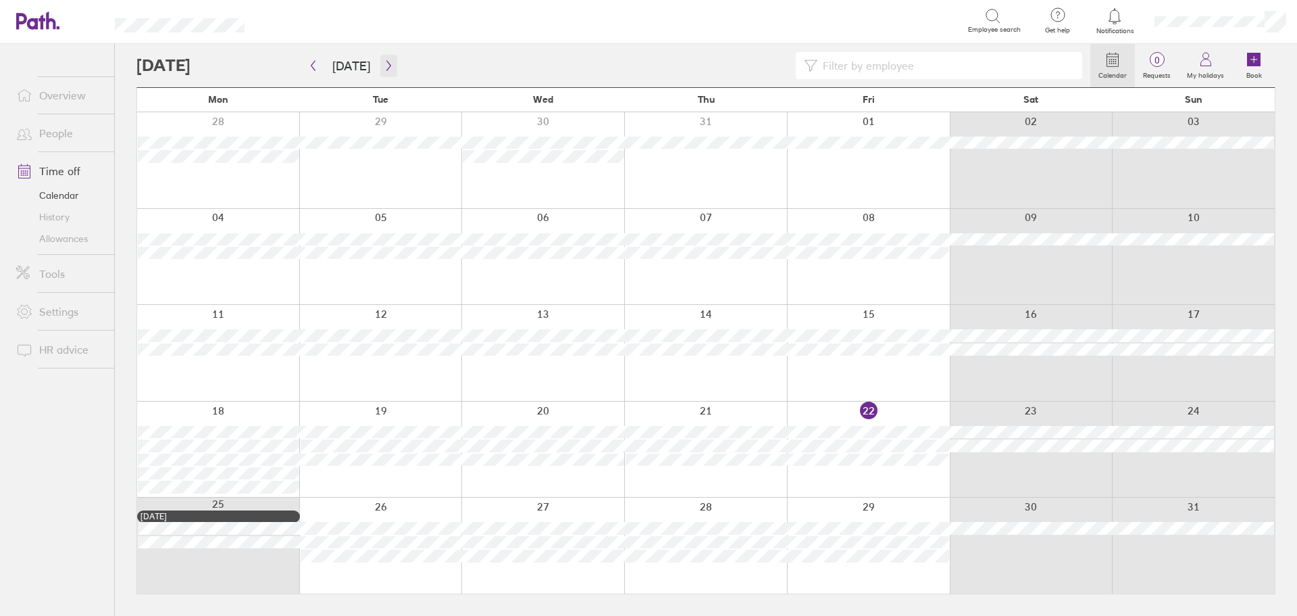
click at [389, 66] on icon "button" at bounding box center [389, 65] width 10 height 11
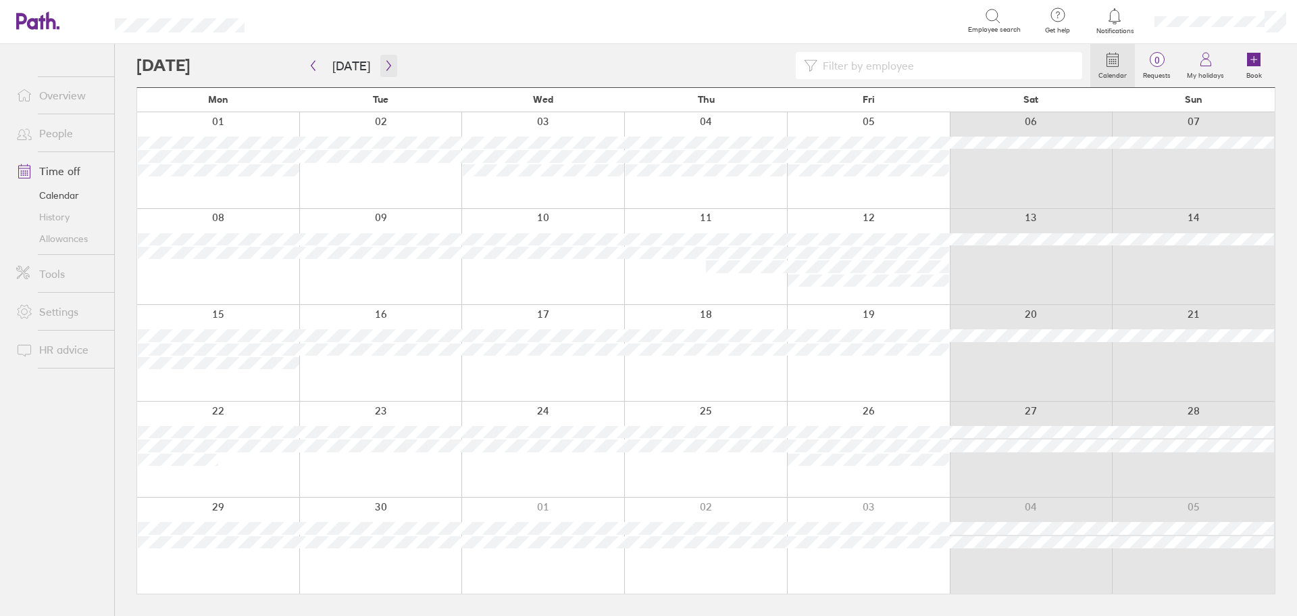
click at [389, 66] on icon "button" at bounding box center [389, 65] width 10 height 11
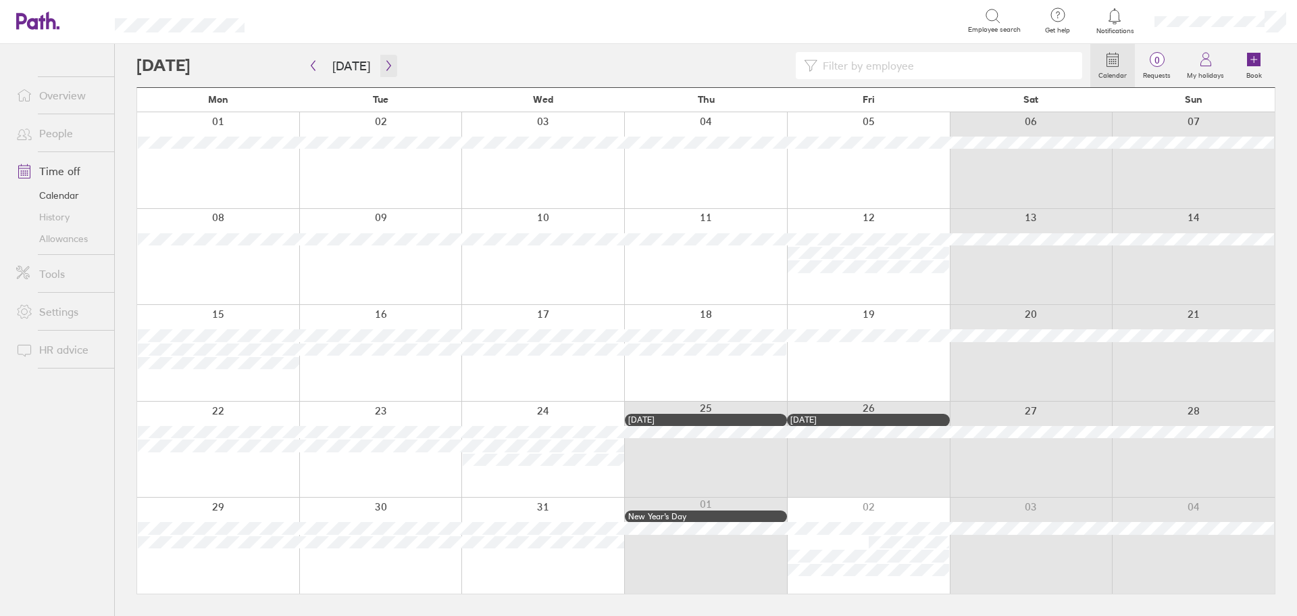
click at [390, 66] on button "button" at bounding box center [388, 66] width 17 height 22
